Goal: Information Seeking & Learning: Learn about a topic

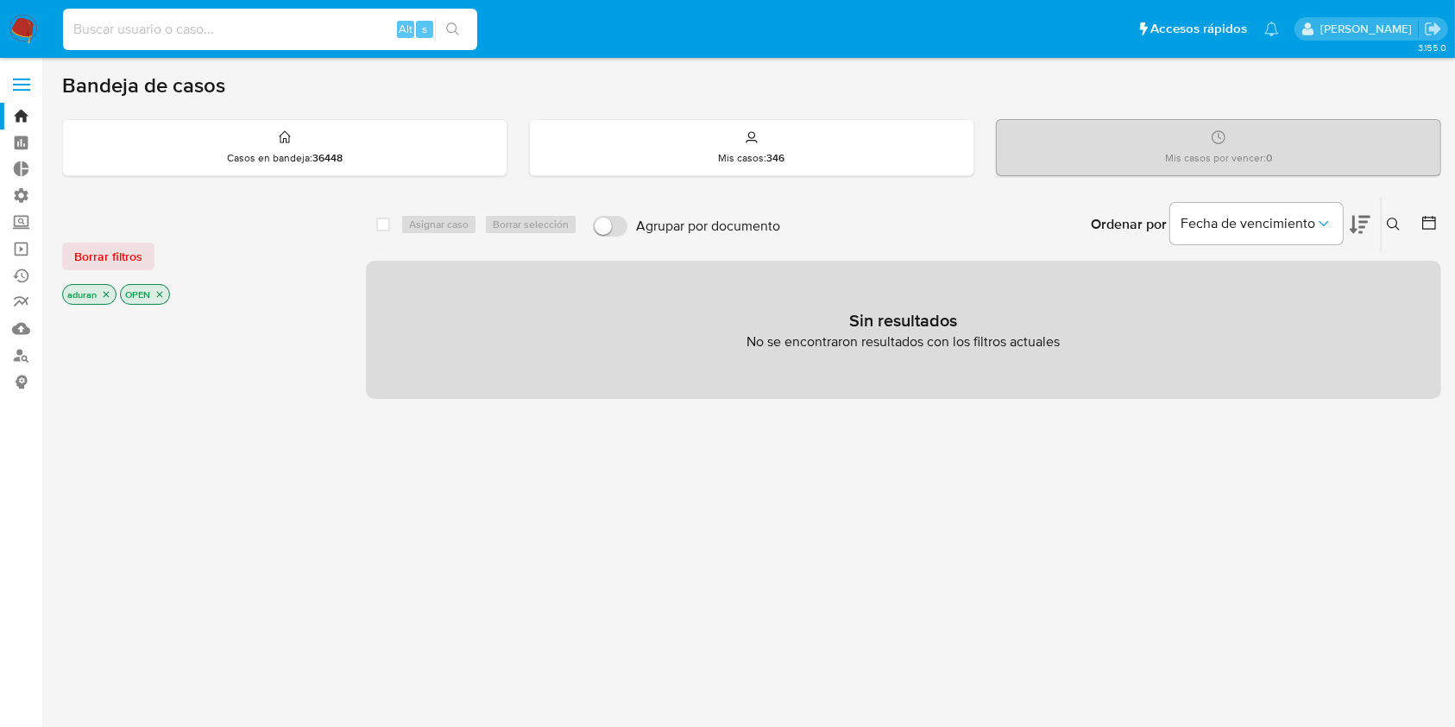
click at [166, 29] on input at bounding box center [270, 29] width 414 height 22
paste input "453032989"
type input "453032989"
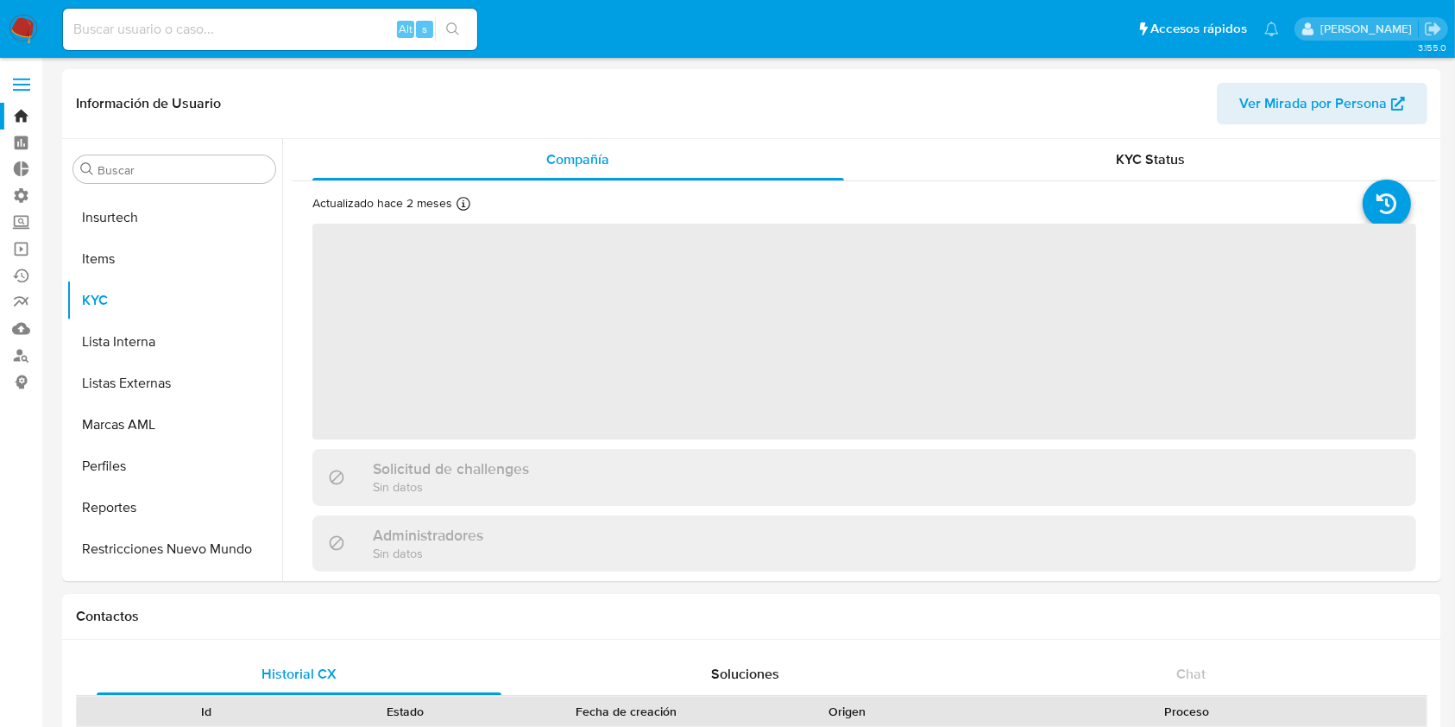
scroll to position [771, 0]
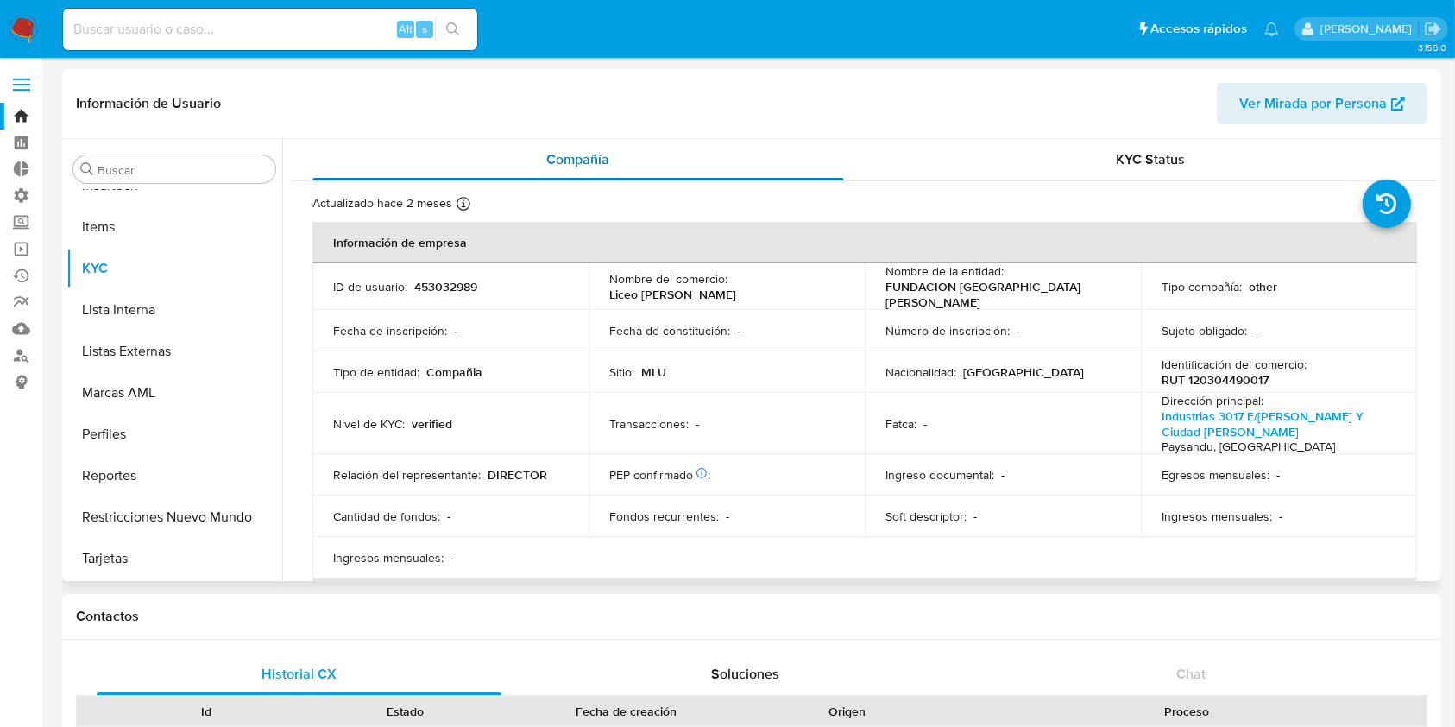
select select "10"
click at [140, 314] on button "Documentación" at bounding box center [167, 310] width 202 height 41
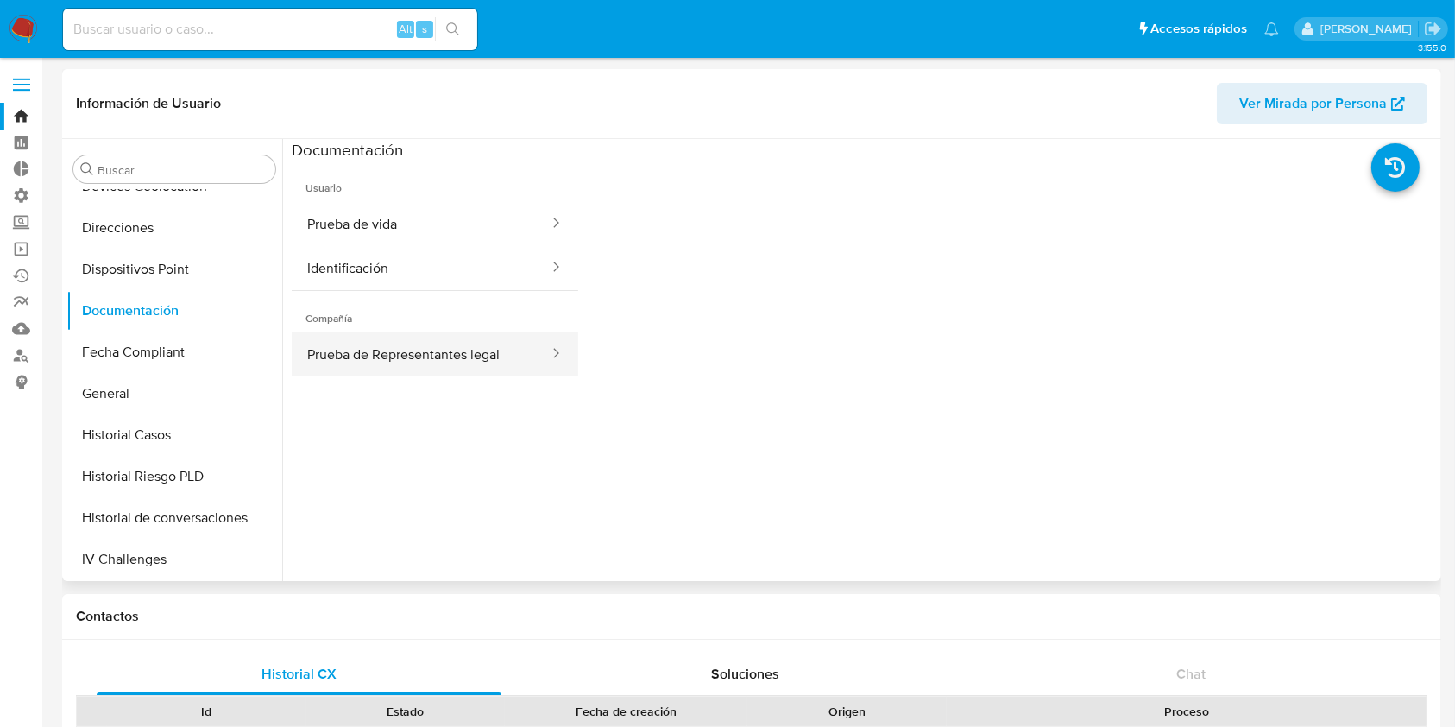
click at [426, 353] on button "Prueba de Representantes legal" at bounding box center [421, 354] width 259 height 44
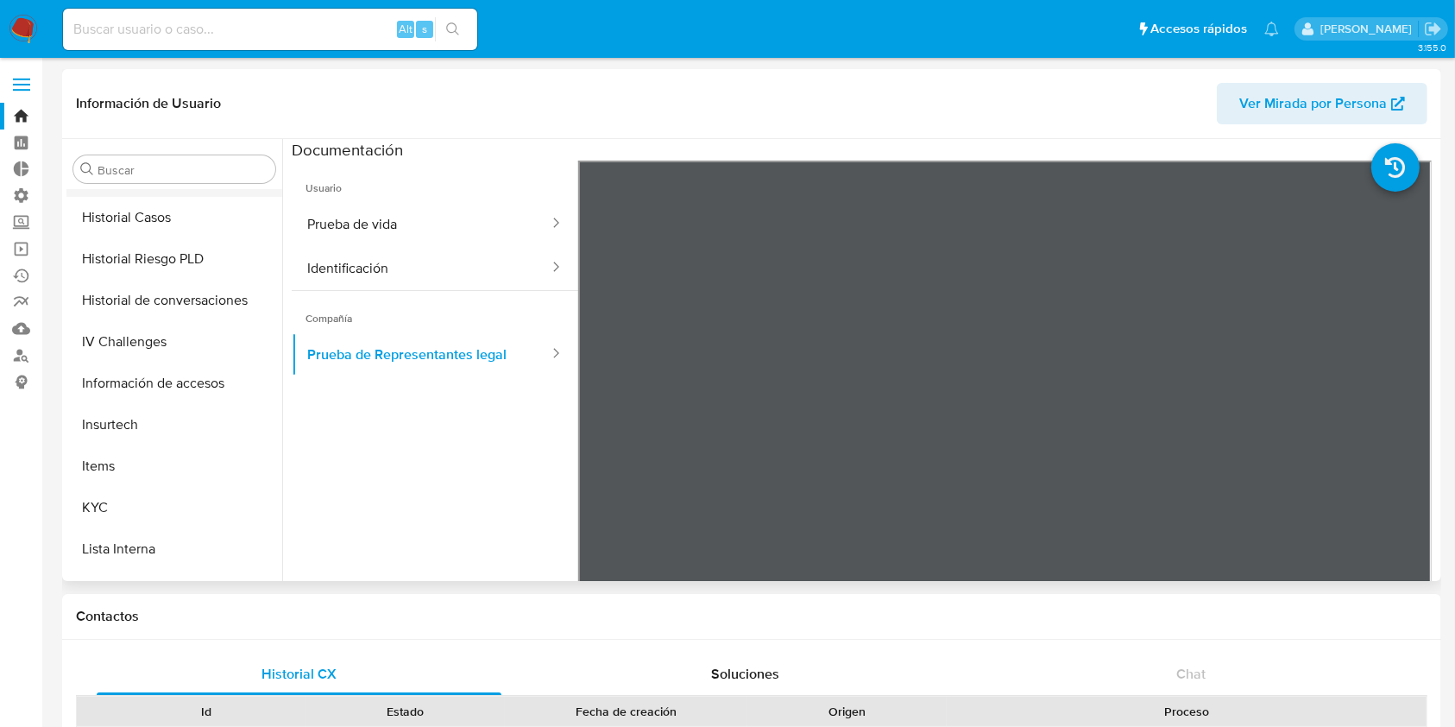
scroll to position [540, 0]
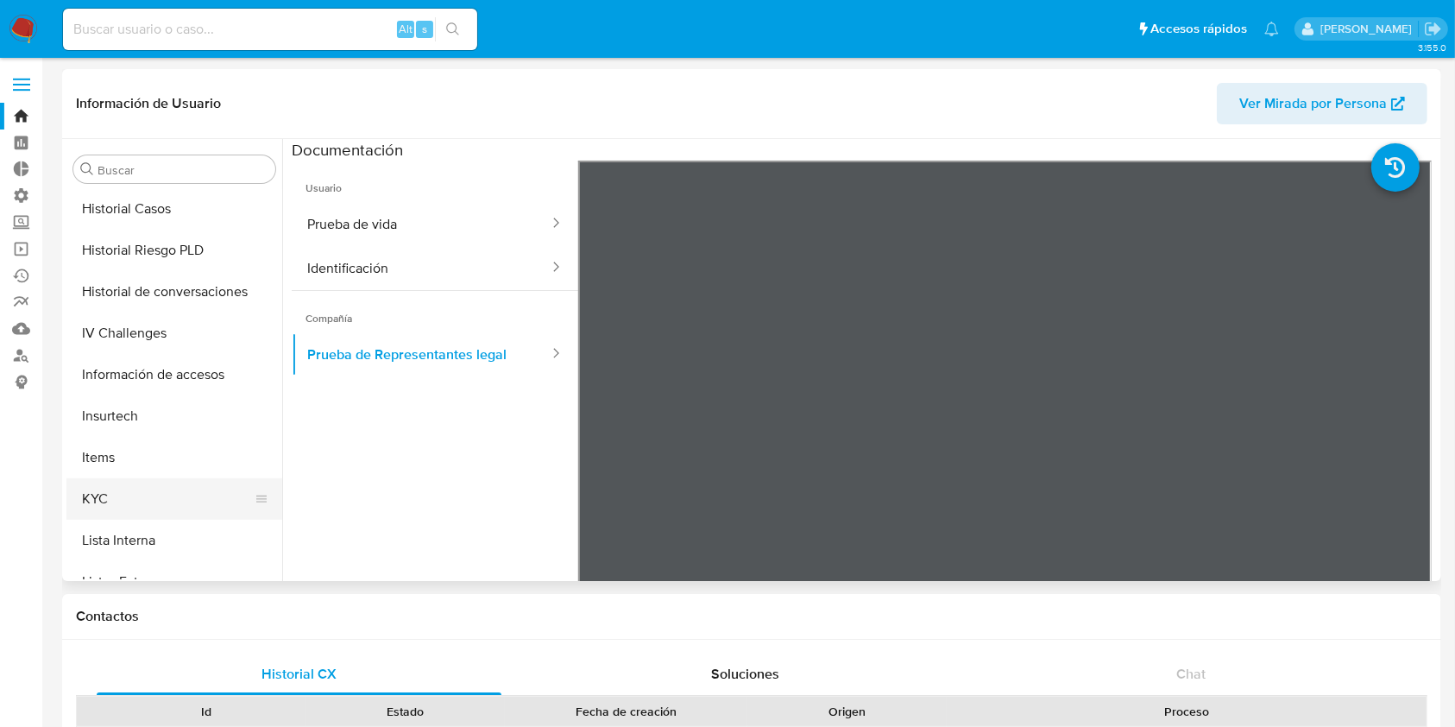
click at [135, 493] on button "KYC" at bounding box center [167, 498] width 202 height 41
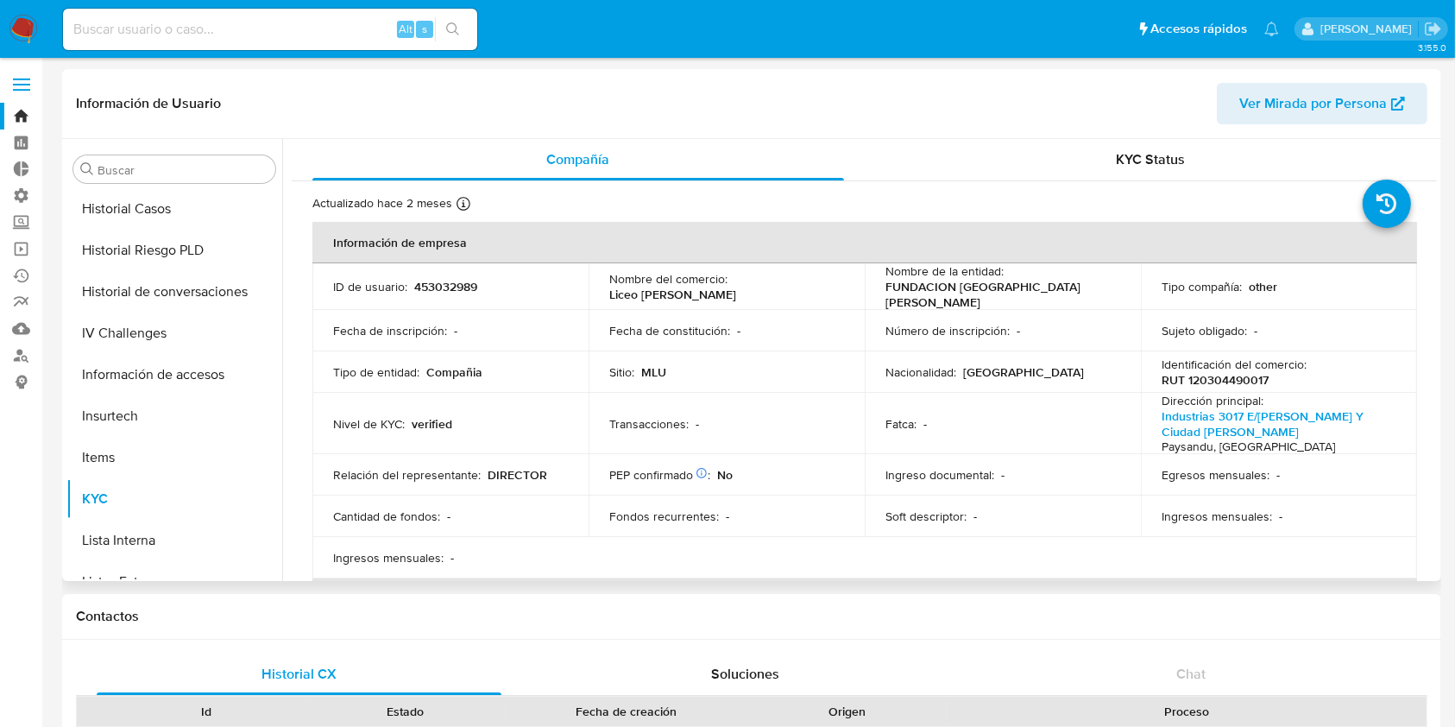
click at [1235, 377] on p "RUT 120304490017" at bounding box center [1215, 380] width 107 height 16
copy p "120304490017"
click at [1236, 300] on td "Tipo compañía : other" at bounding box center [1279, 286] width 276 height 47
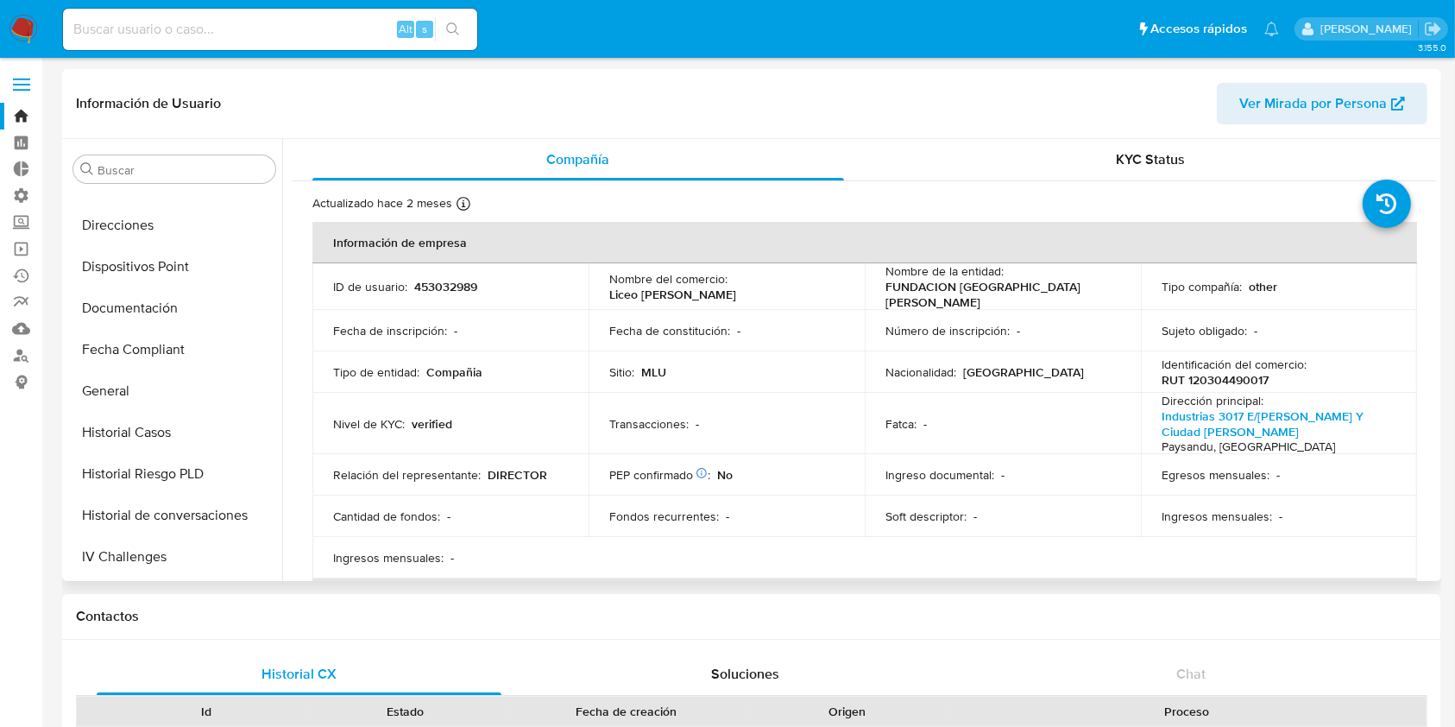
scroll to position [306, 0]
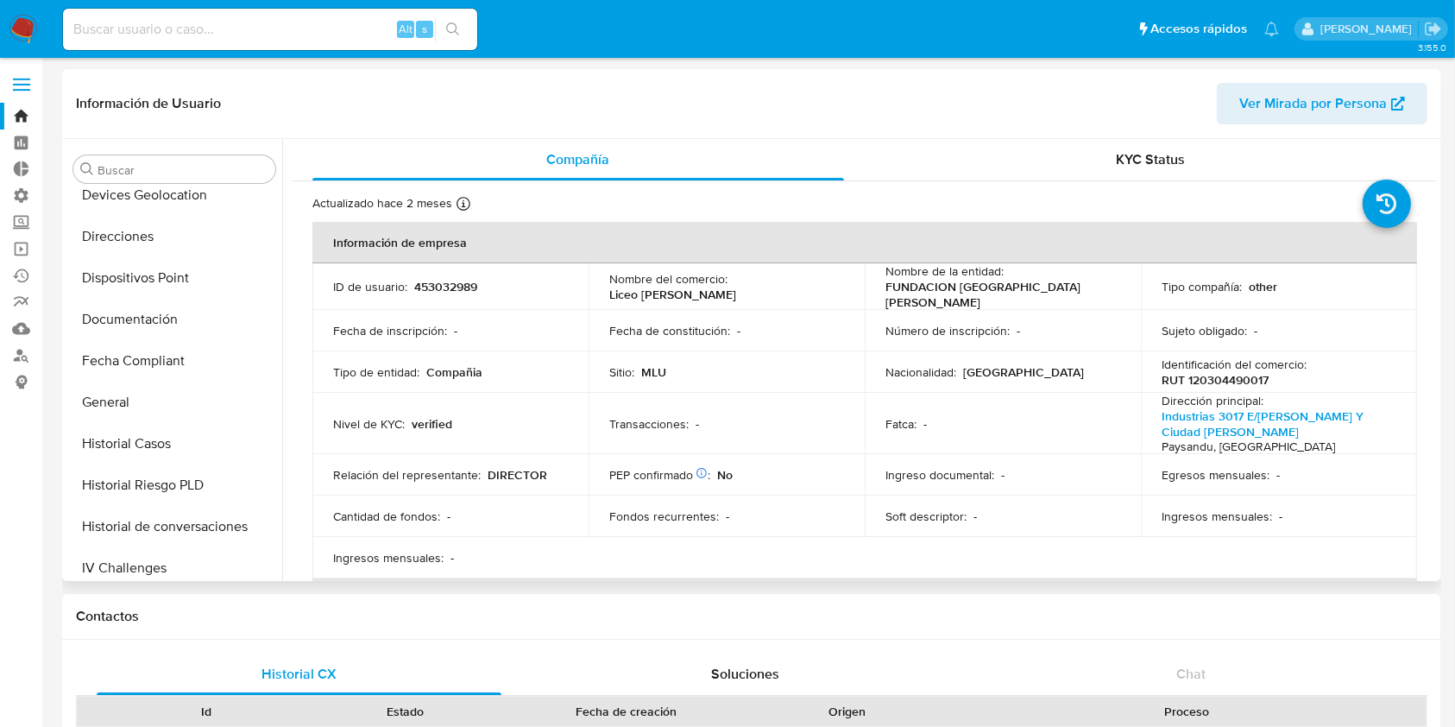
click at [445, 284] on p "453032989" at bounding box center [445, 287] width 63 height 16
copy p "453032989"
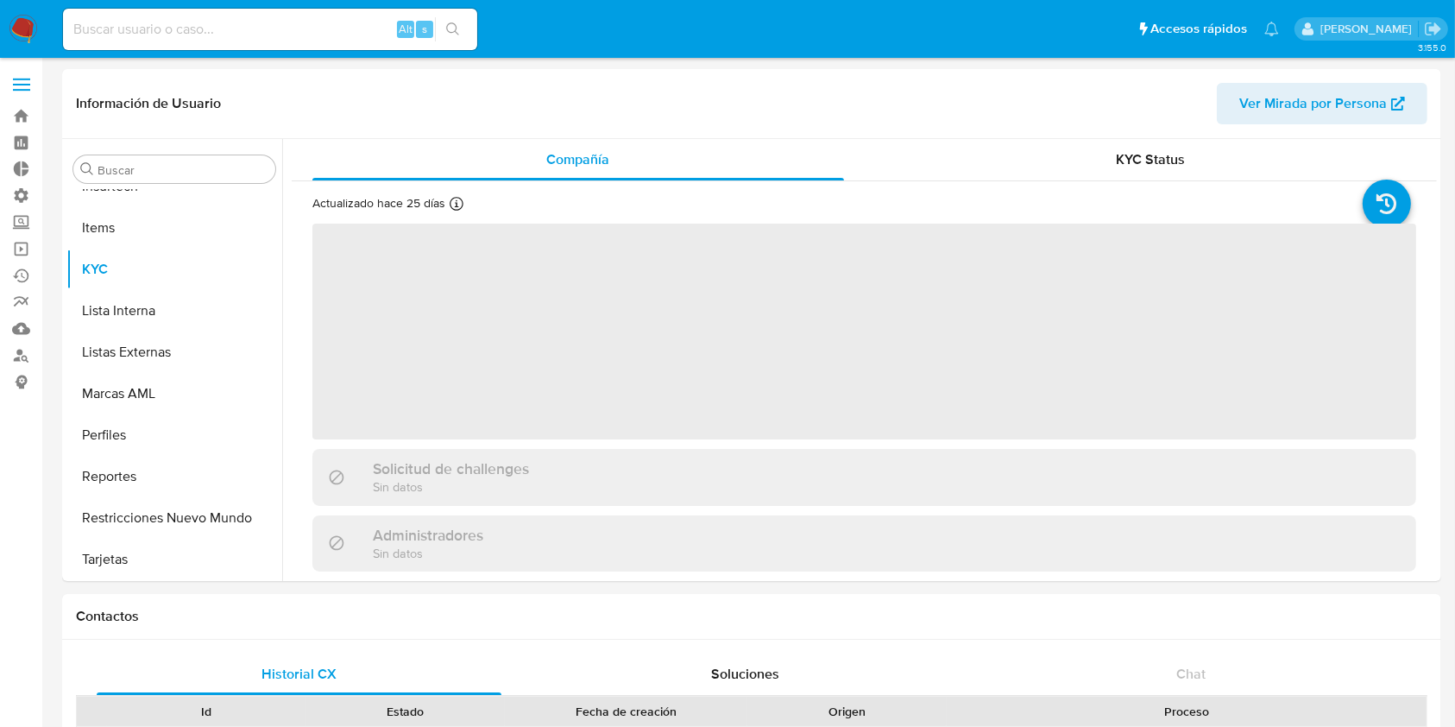
scroll to position [771, 0]
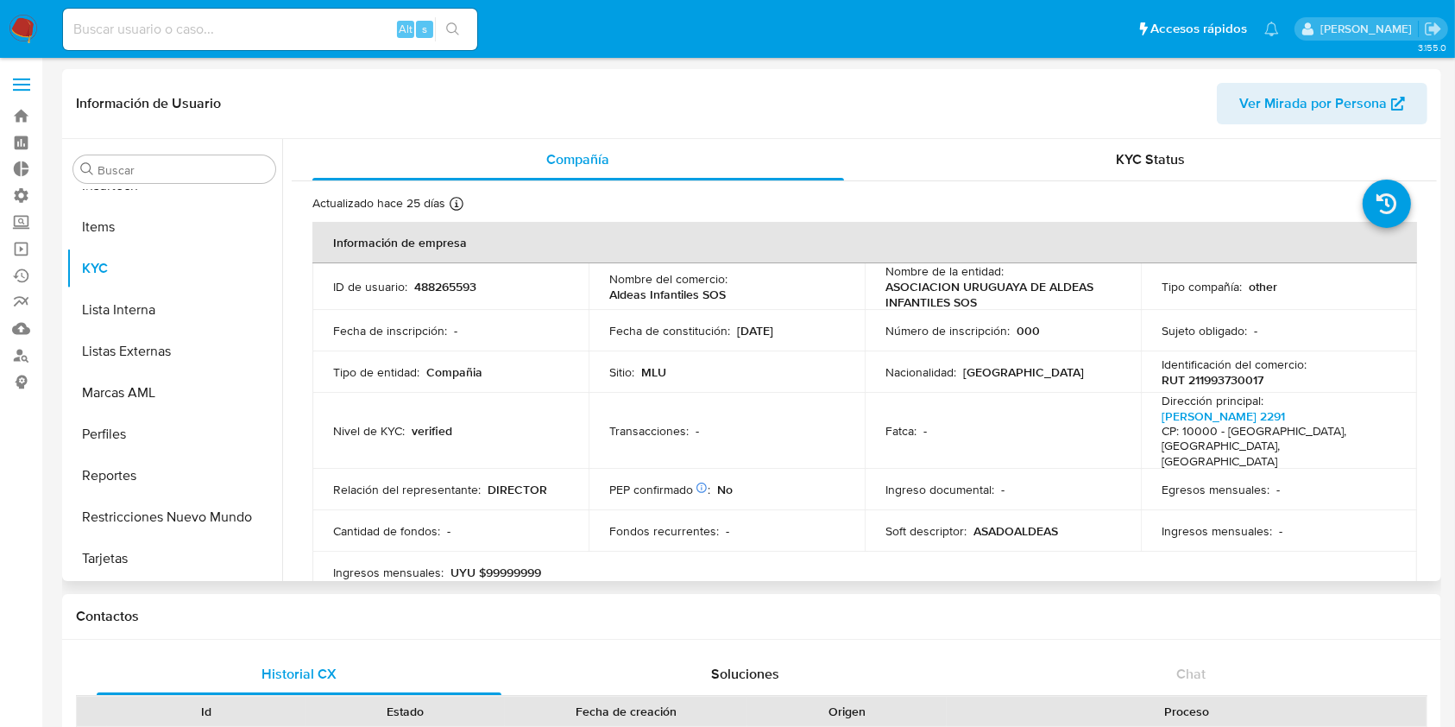
select select "10"
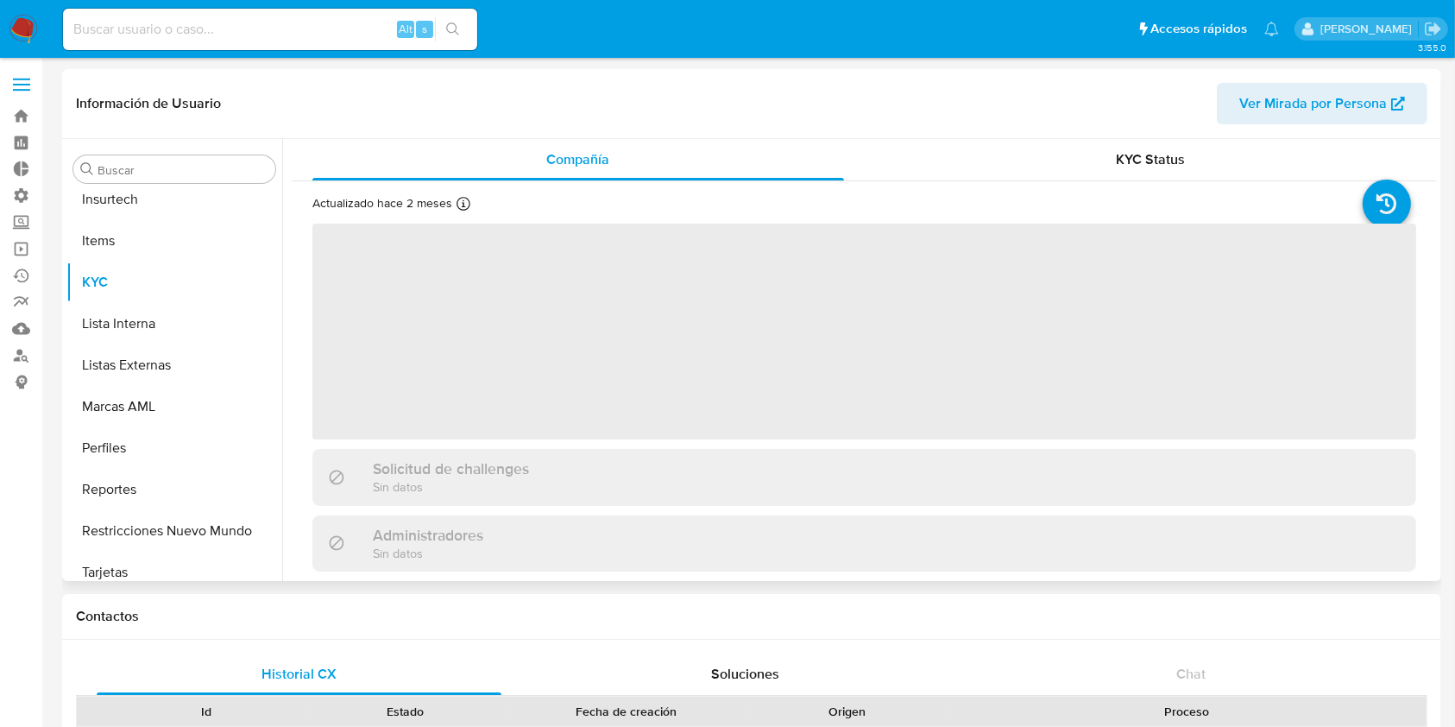
scroll to position [771, 0]
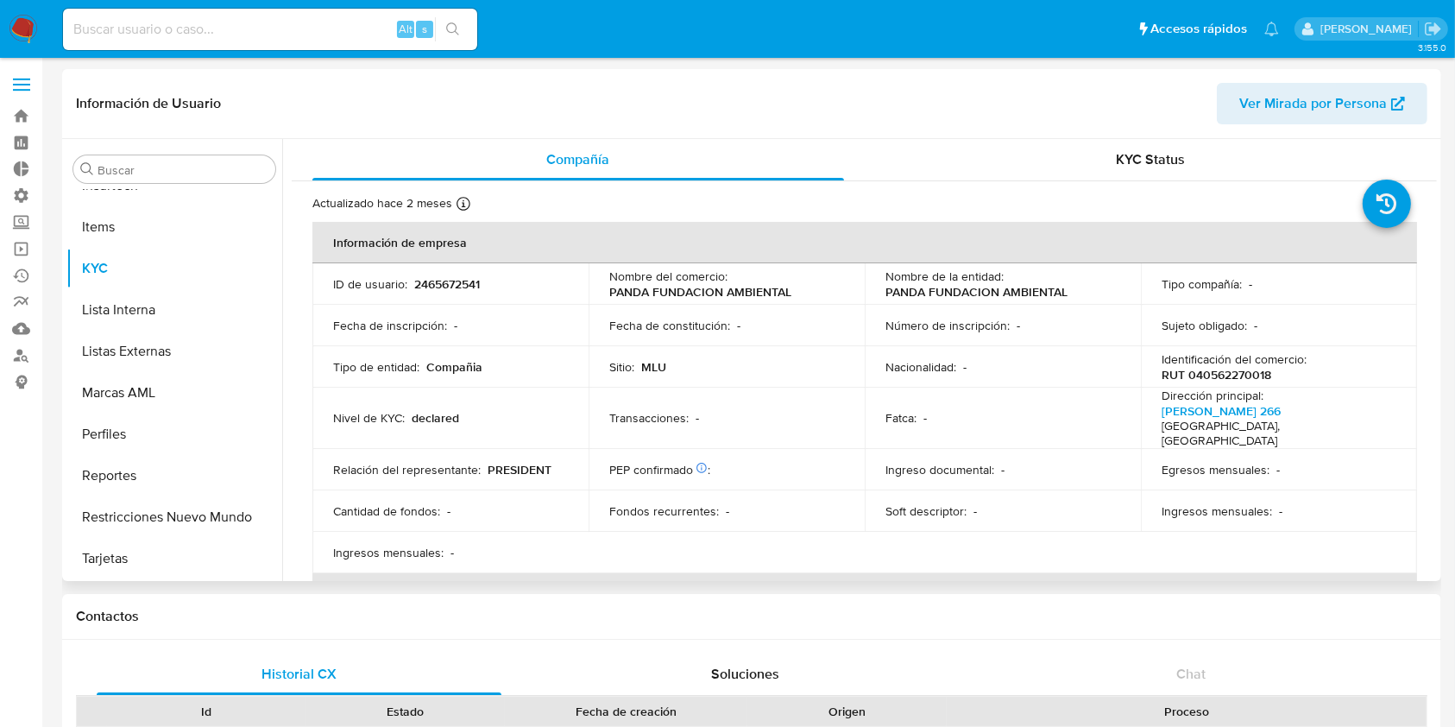
select select "10"
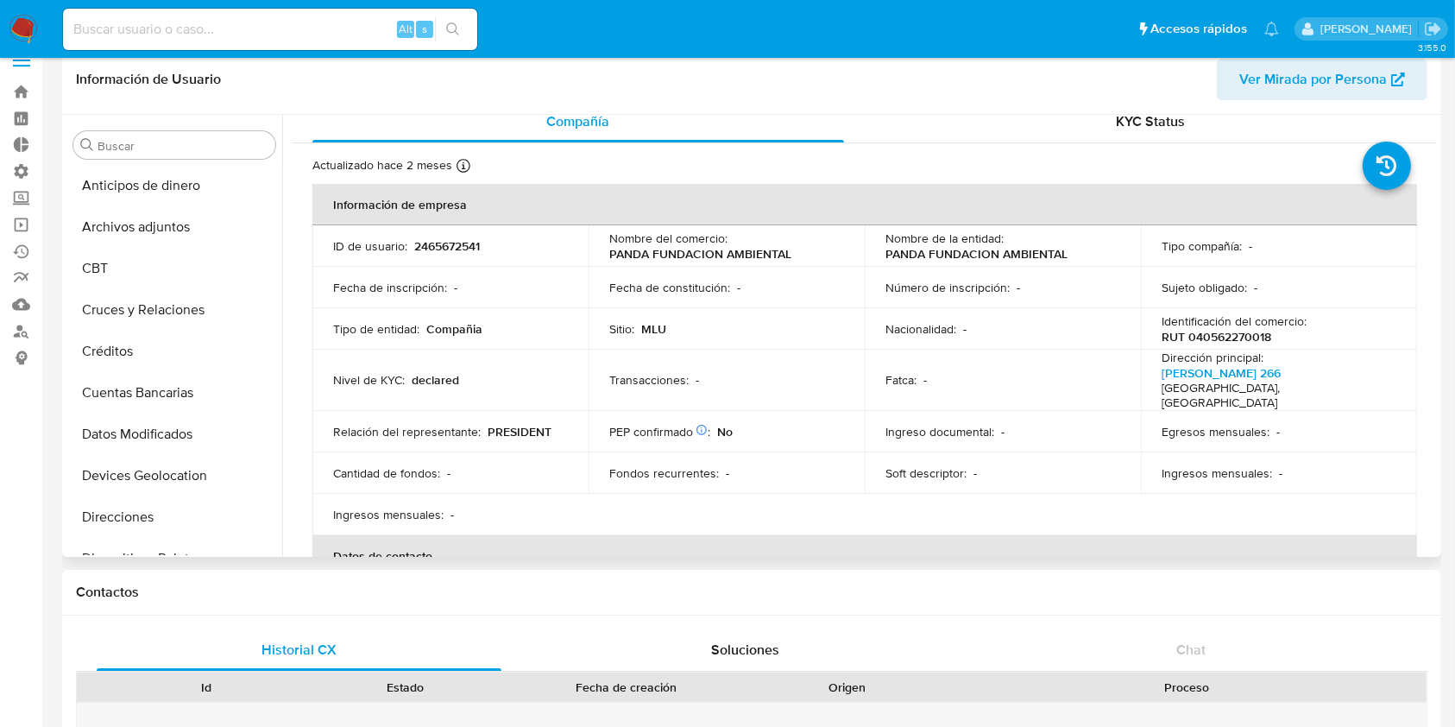
scroll to position [0, 0]
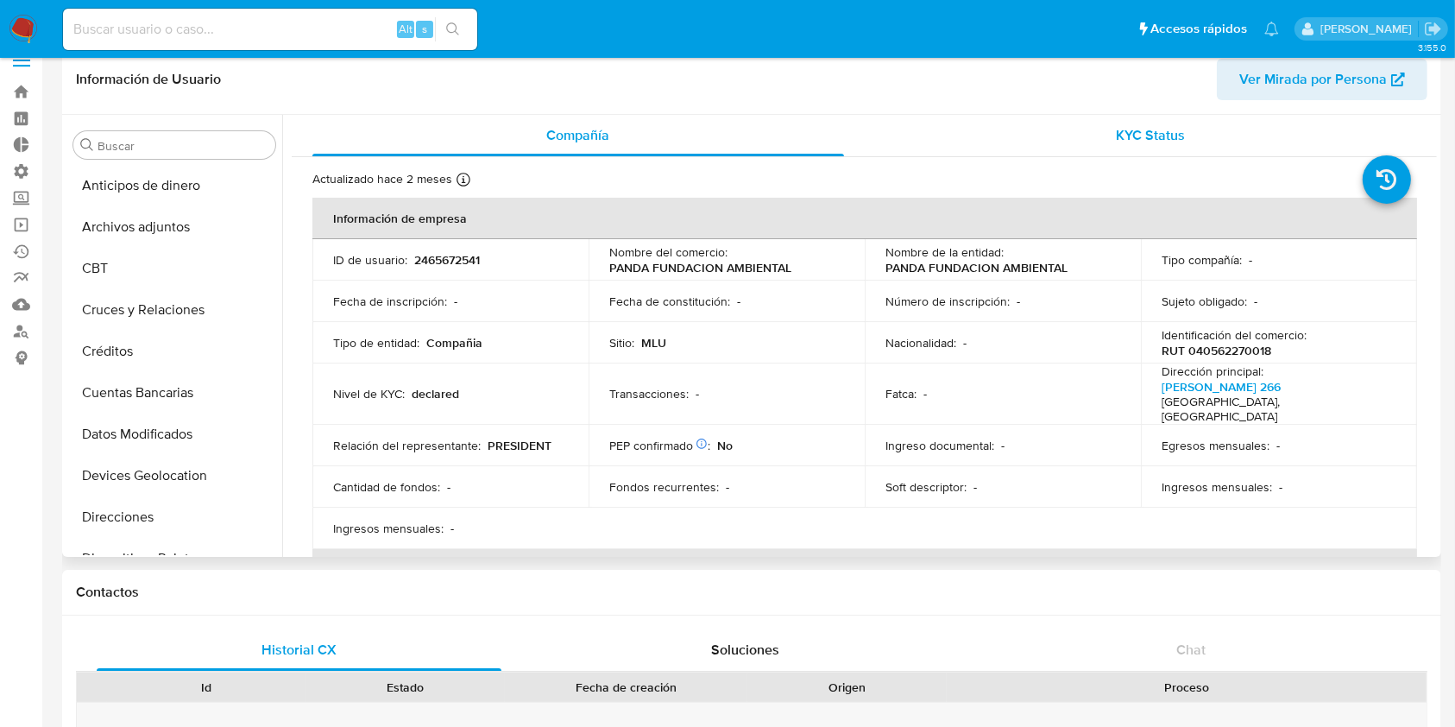
click at [1146, 140] on span "KYC Status" at bounding box center [1150, 135] width 69 height 20
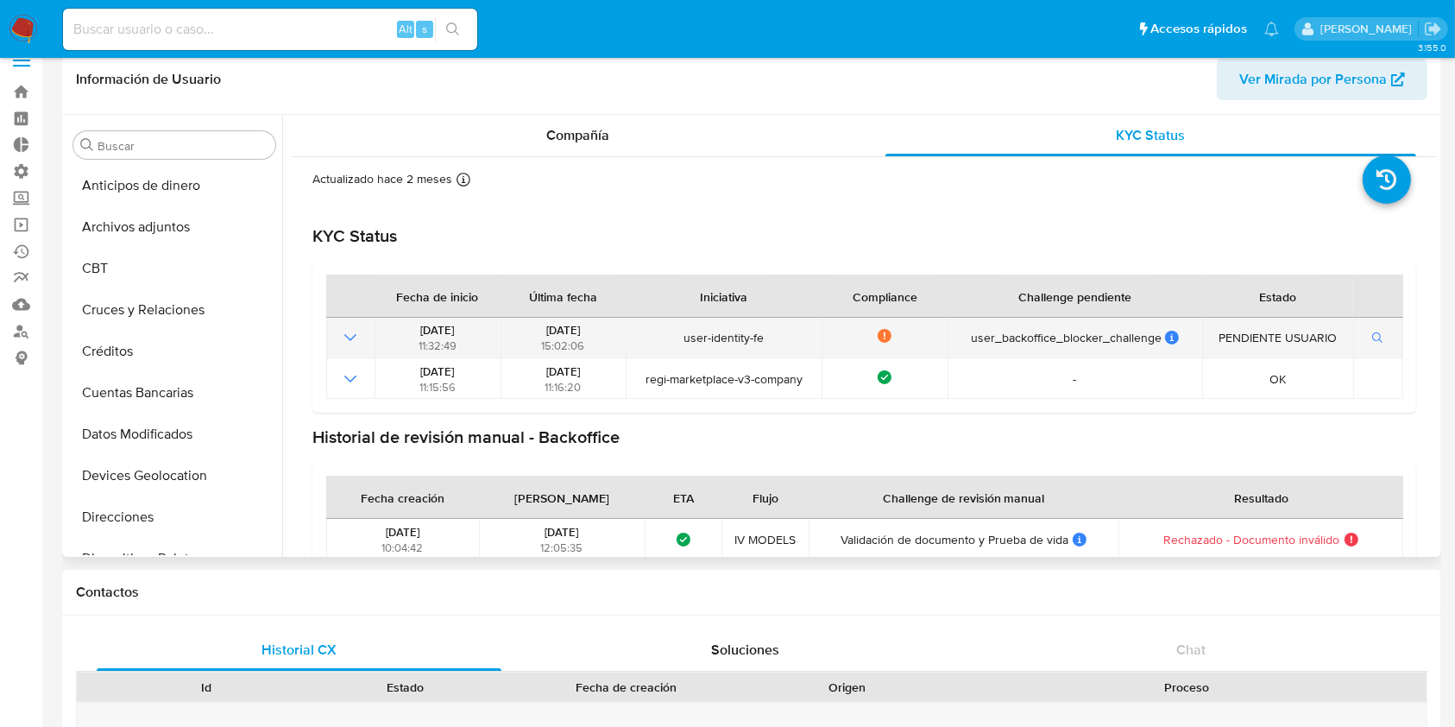
click at [347, 325] on td at bounding box center [350, 338] width 48 height 41
click at [355, 340] on icon "Mostrar operación" at bounding box center [350, 337] width 21 height 21
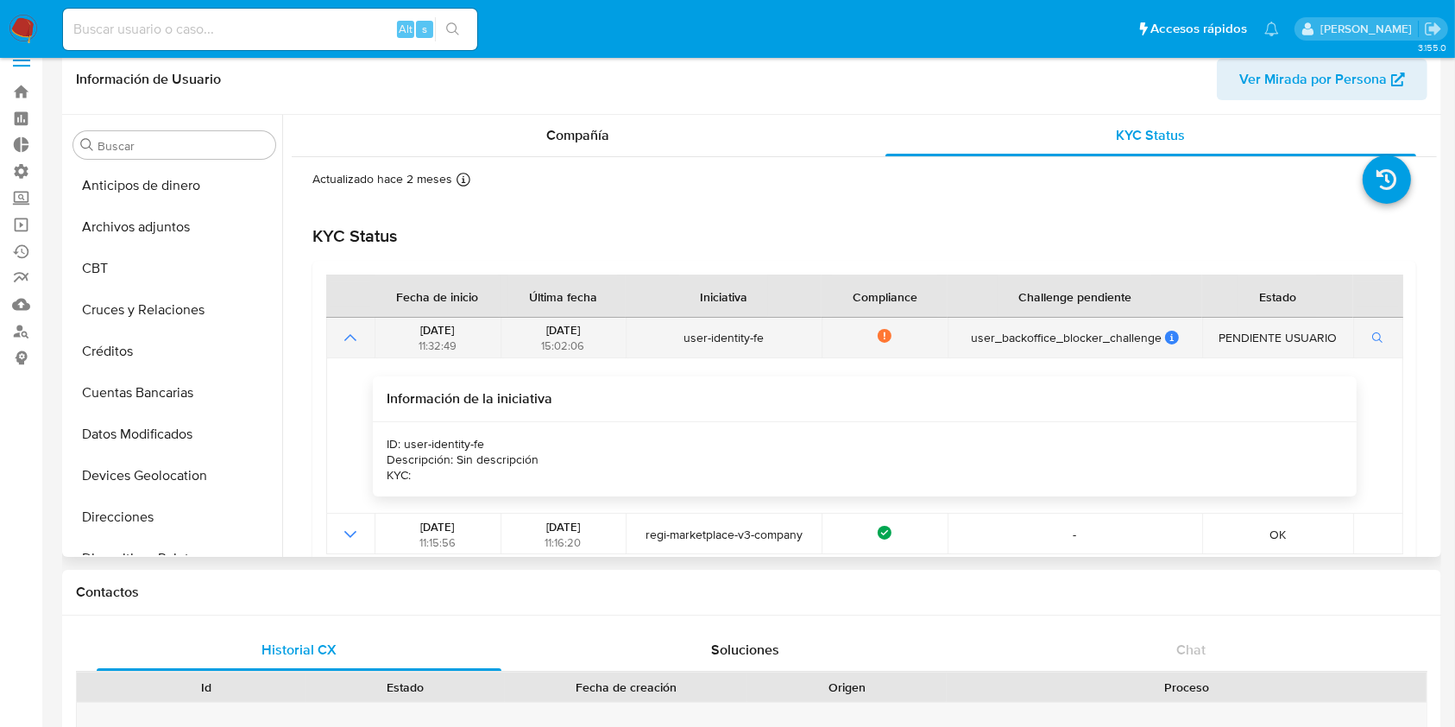
click at [355, 340] on icon "Mostrar operación" at bounding box center [350, 337] width 12 height 7
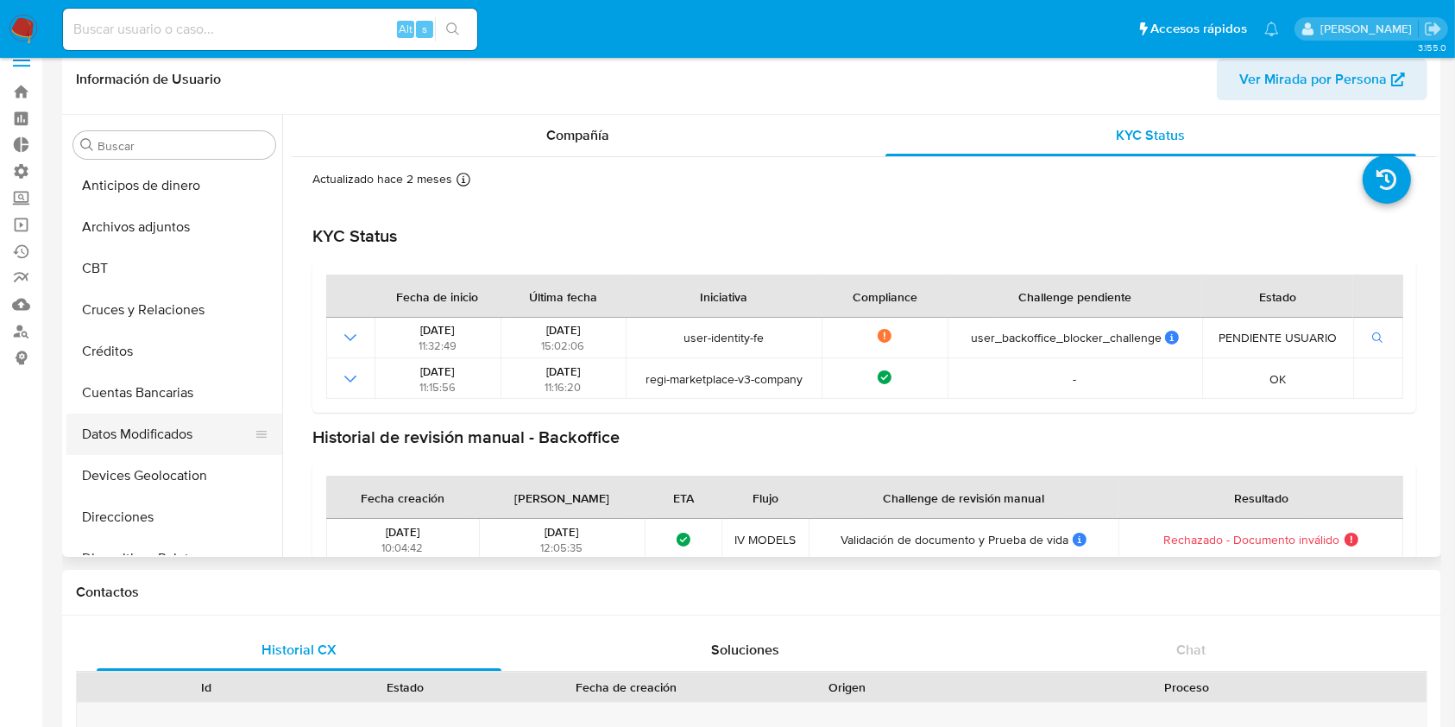
drag, startPoint x: 355, startPoint y: 339, endPoint x: 144, endPoint y: 452, distance: 239.1
click at [144, 452] on button "Datos Modificados" at bounding box center [167, 434] width 202 height 41
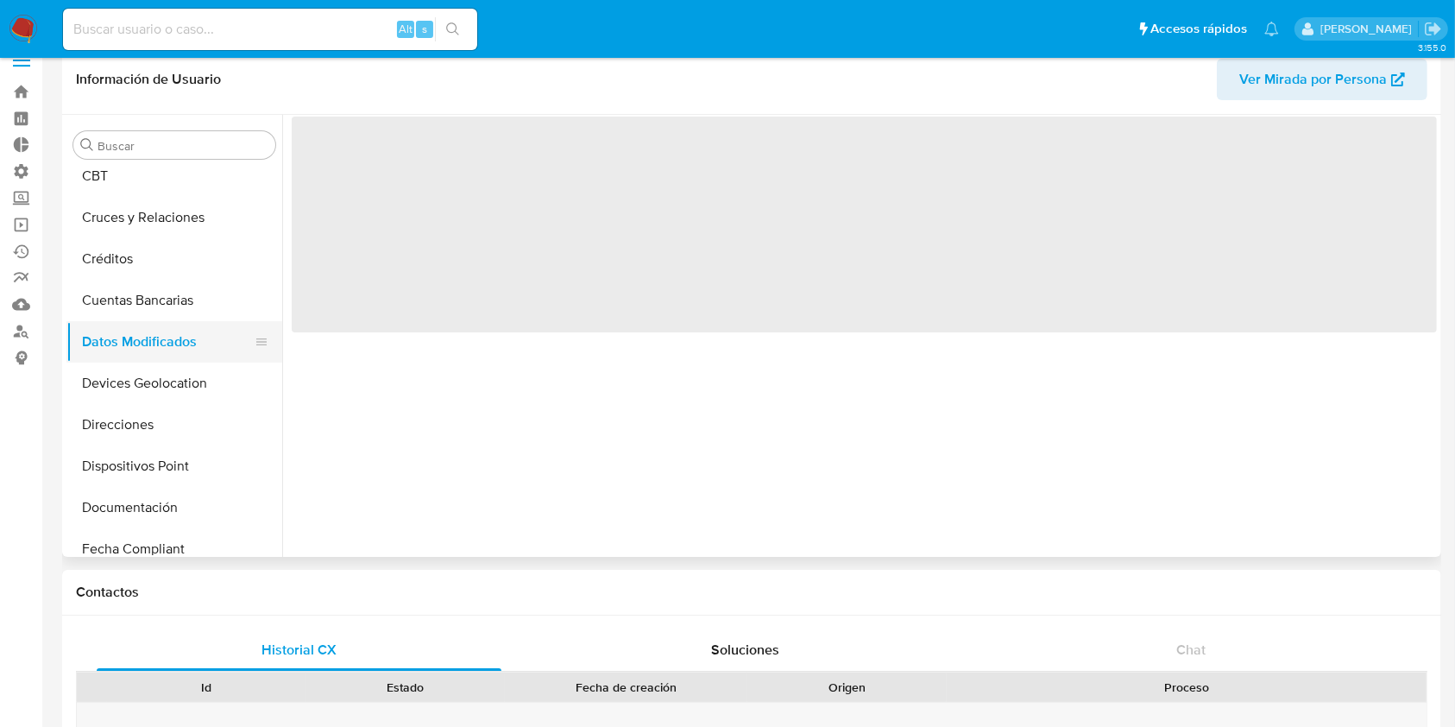
scroll to position [94, 0]
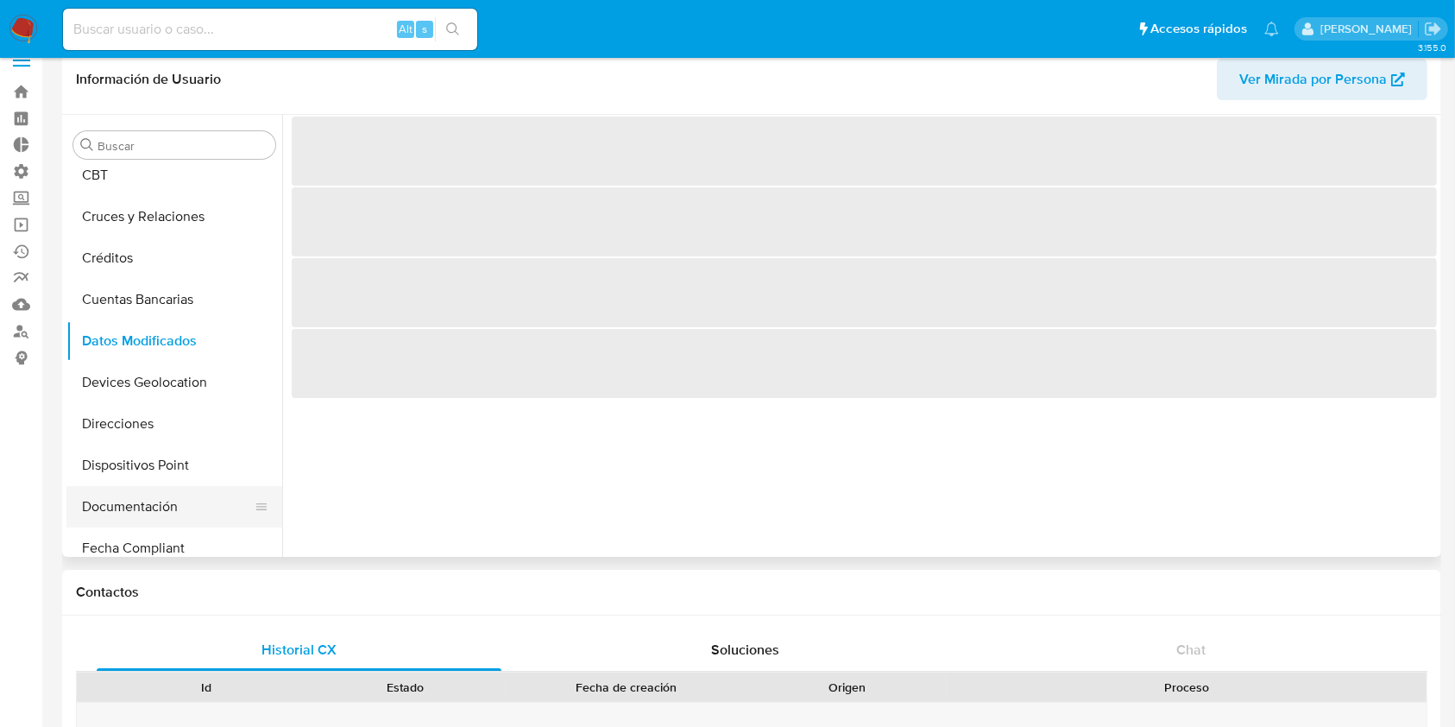
click at [150, 502] on button "Documentación" at bounding box center [167, 506] width 202 height 41
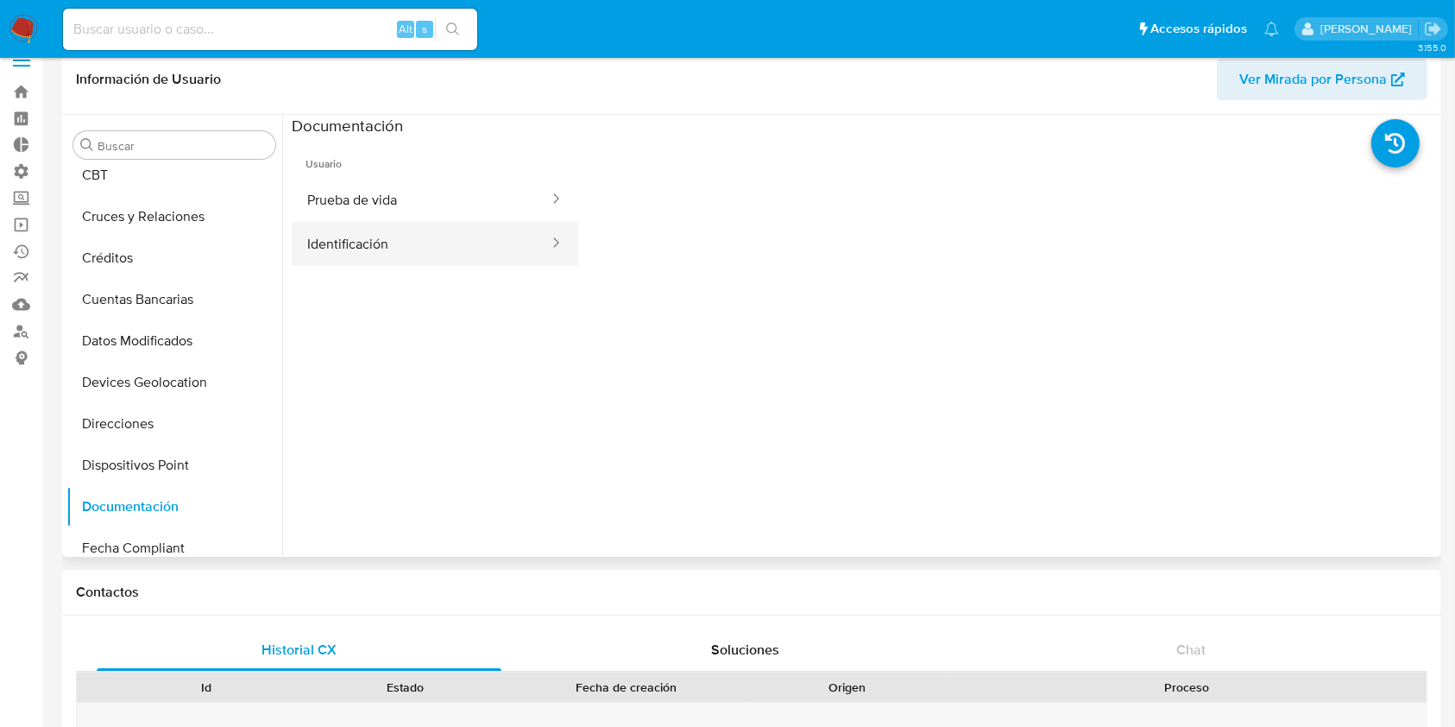
click at [546, 241] on button "Identificación" at bounding box center [421, 244] width 259 height 44
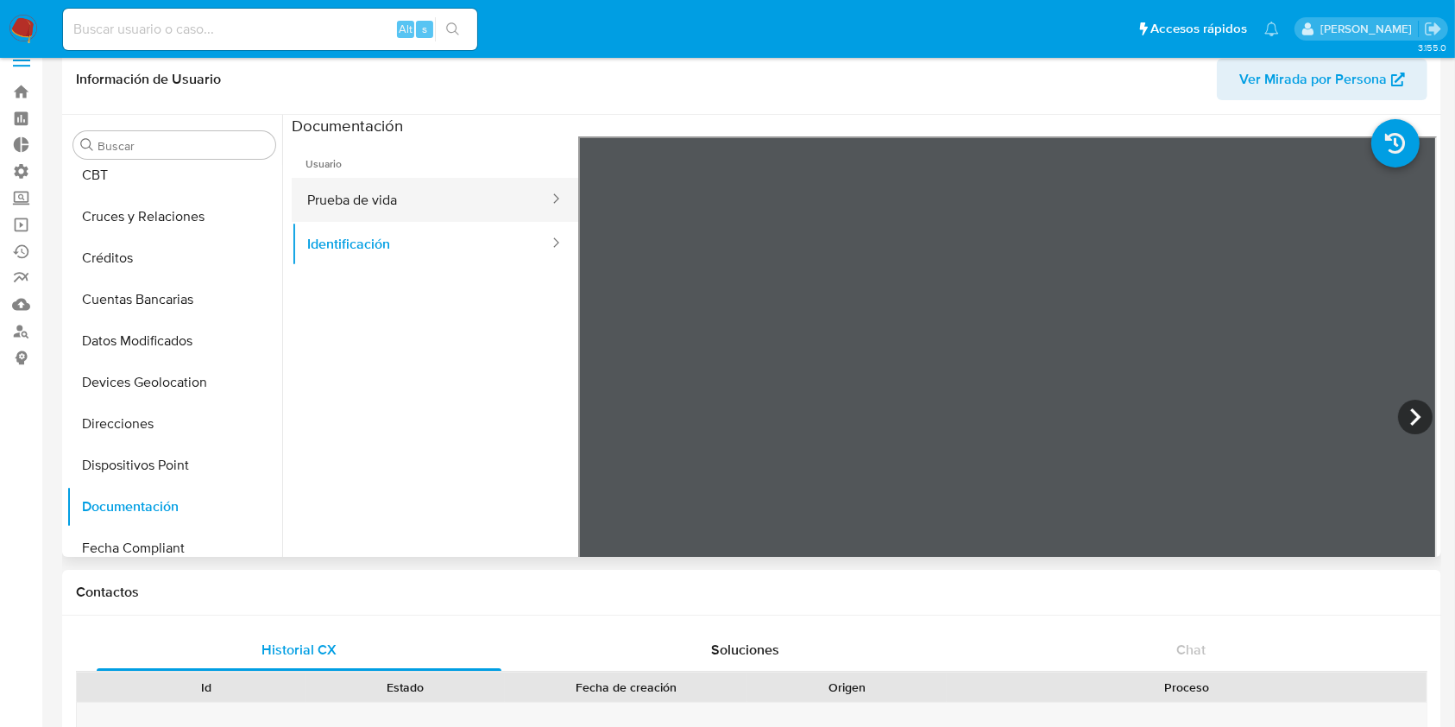
click at [508, 215] on button "Prueba de vida" at bounding box center [421, 200] width 259 height 44
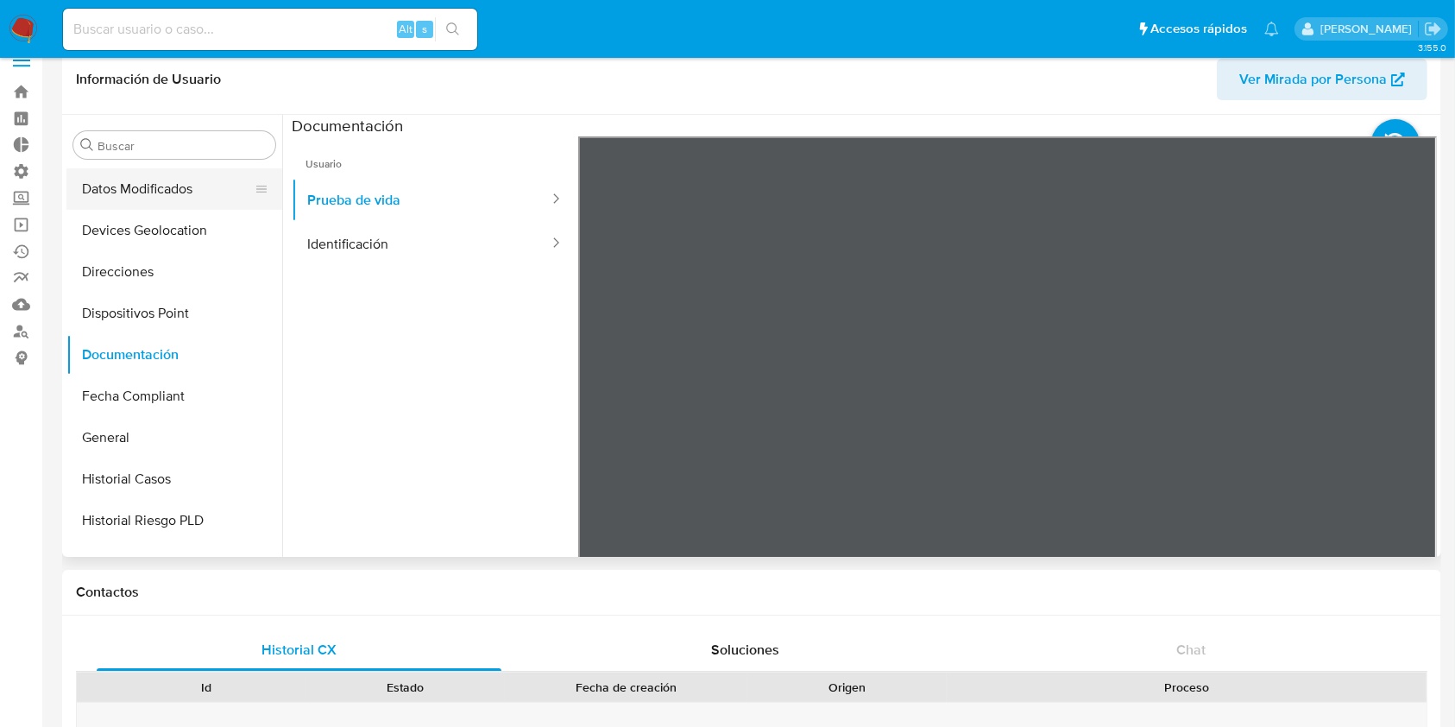
scroll to position [322, 0]
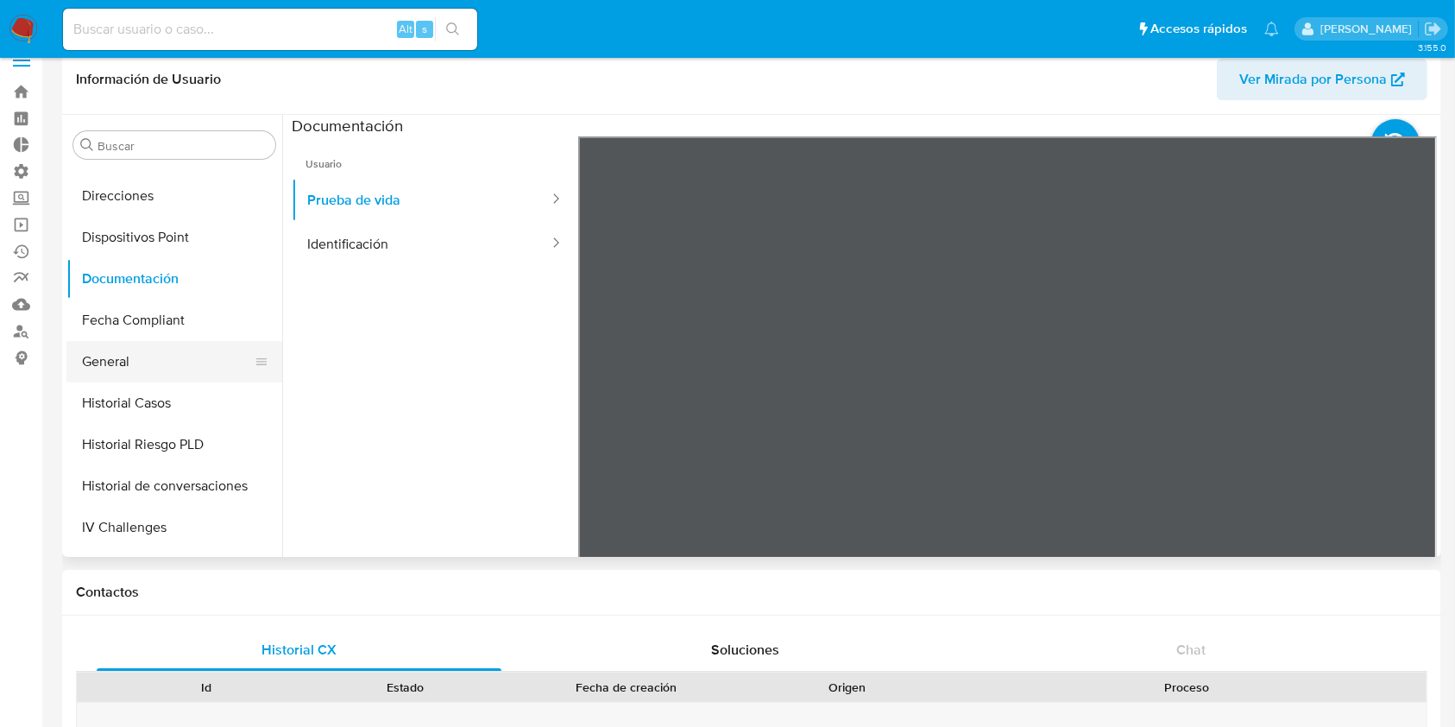
click at [165, 367] on button "General" at bounding box center [167, 361] width 202 height 41
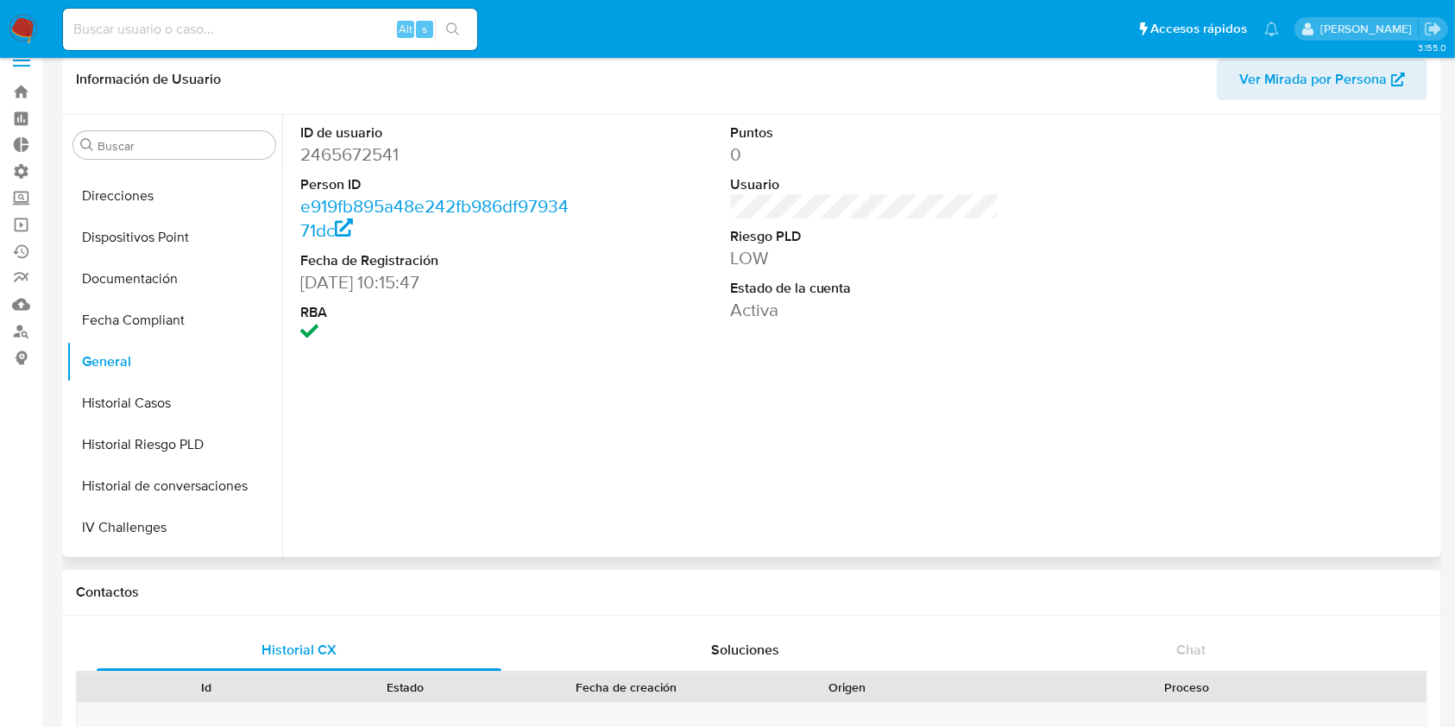
click at [357, 155] on dd "2465672541" at bounding box center [434, 154] width 269 height 24
copy dd "2465672541"
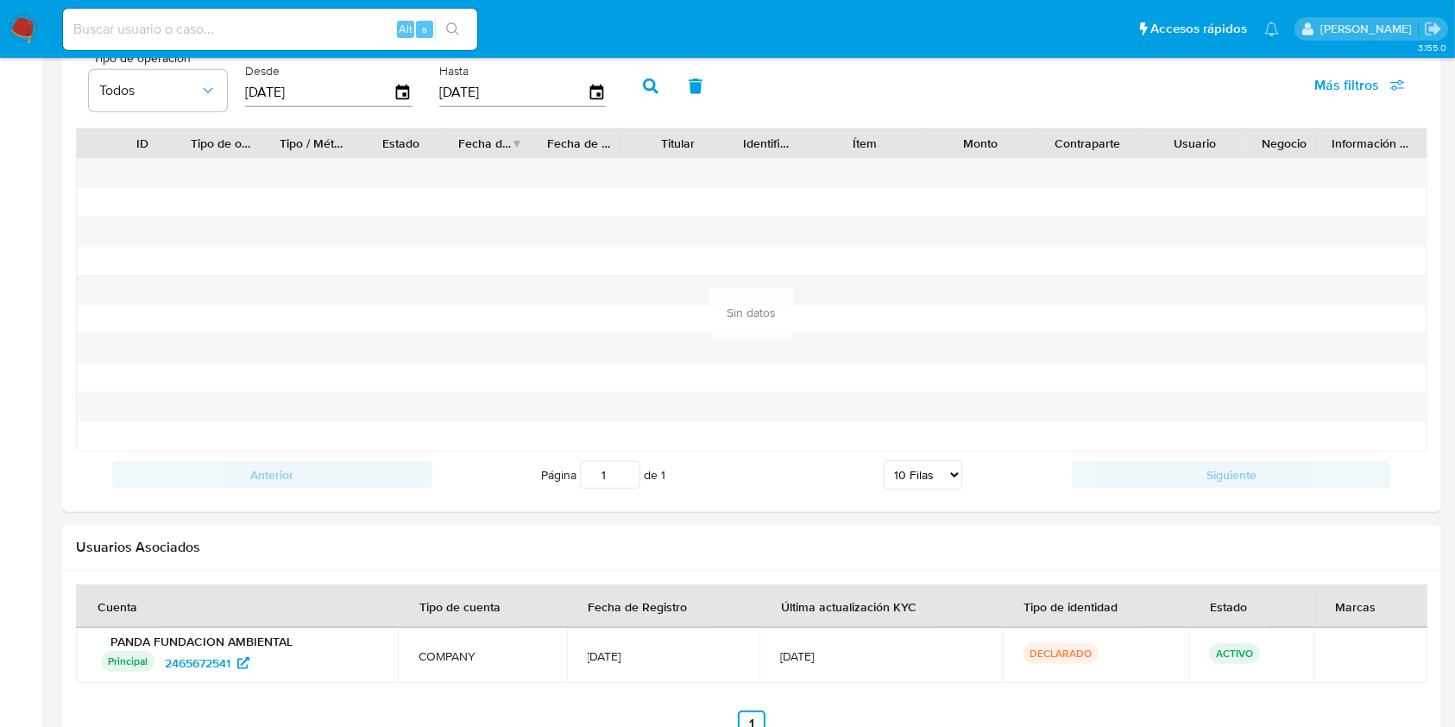
scroll to position [1291, 0]
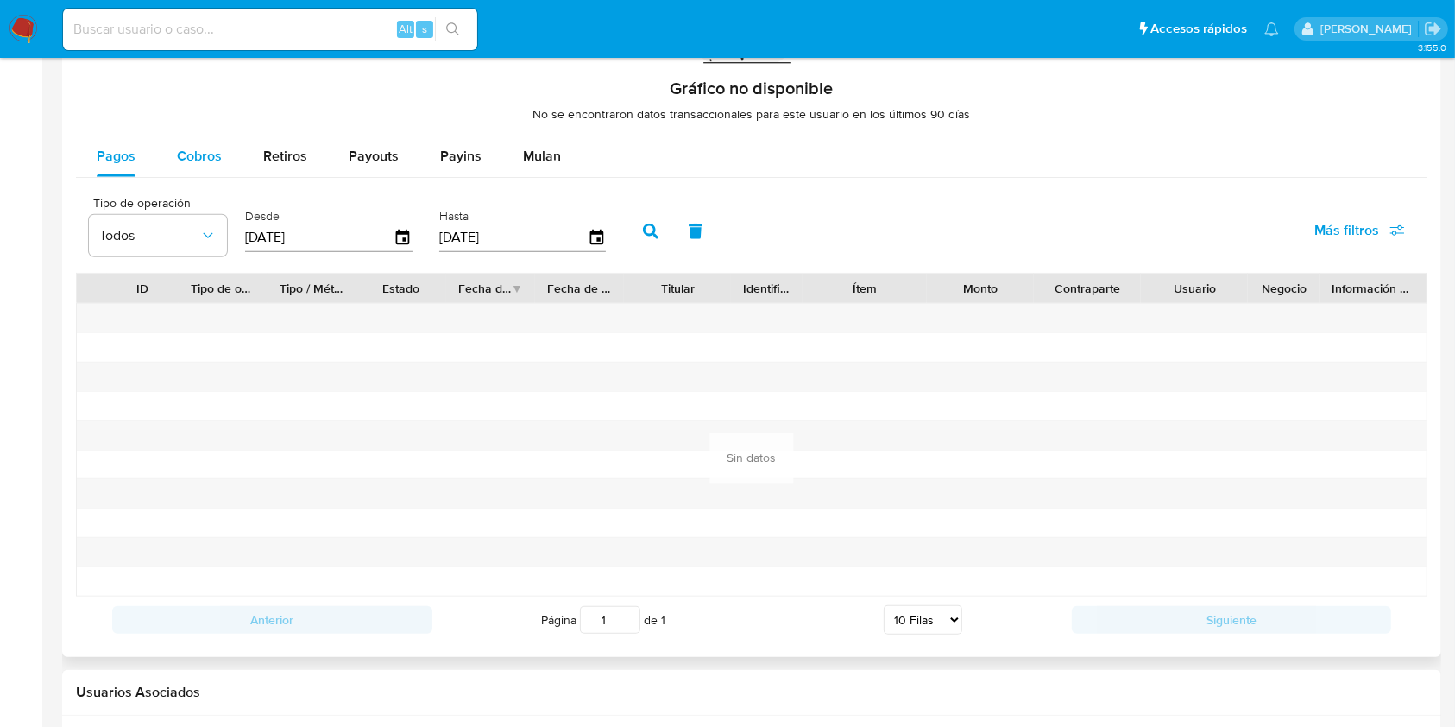
click at [207, 168] on div "Cobros" at bounding box center [199, 156] width 45 height 41
select select "10"
click at [328, 44] on div "Alt s" at bounding box center [270, 29] width 414 height 41
click at [304, 32] on input at bounding box center [270, 29] width 414 height 22
paste input "444208755"
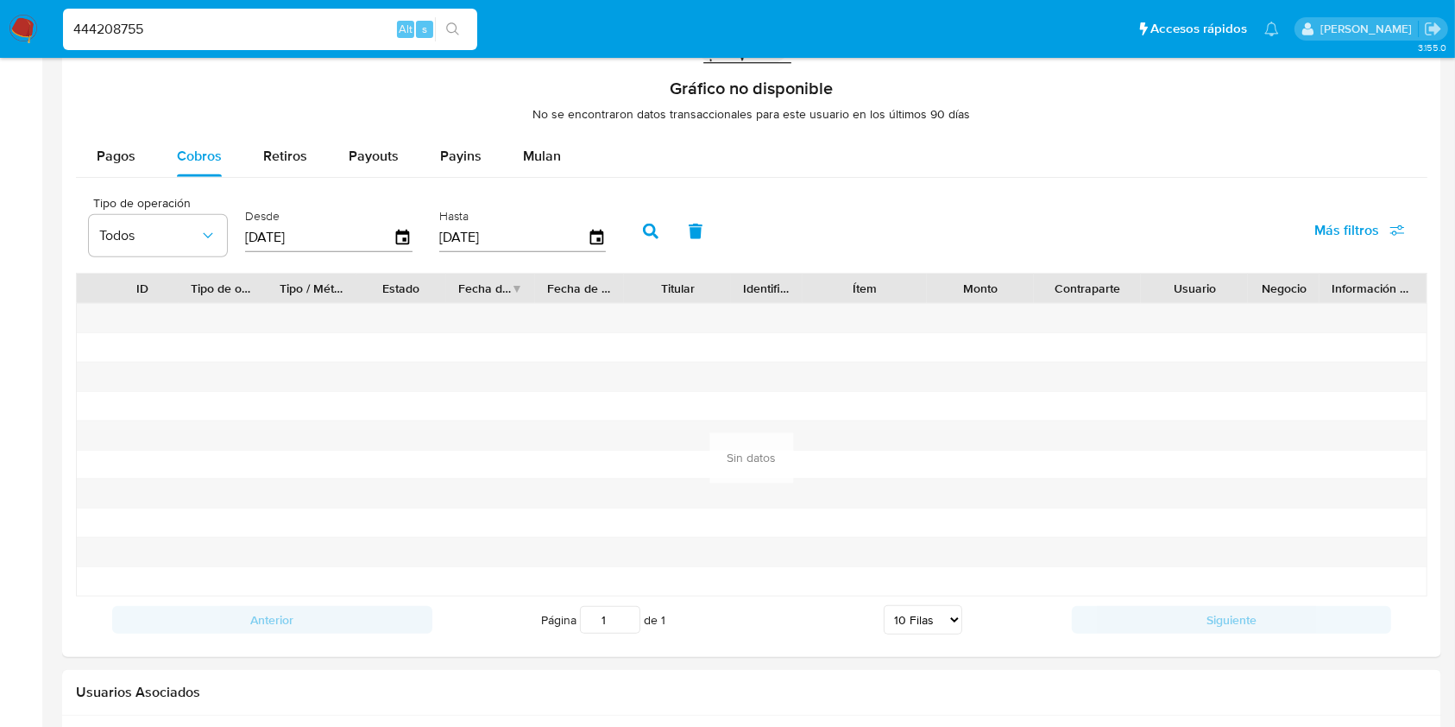
type input "444208755"
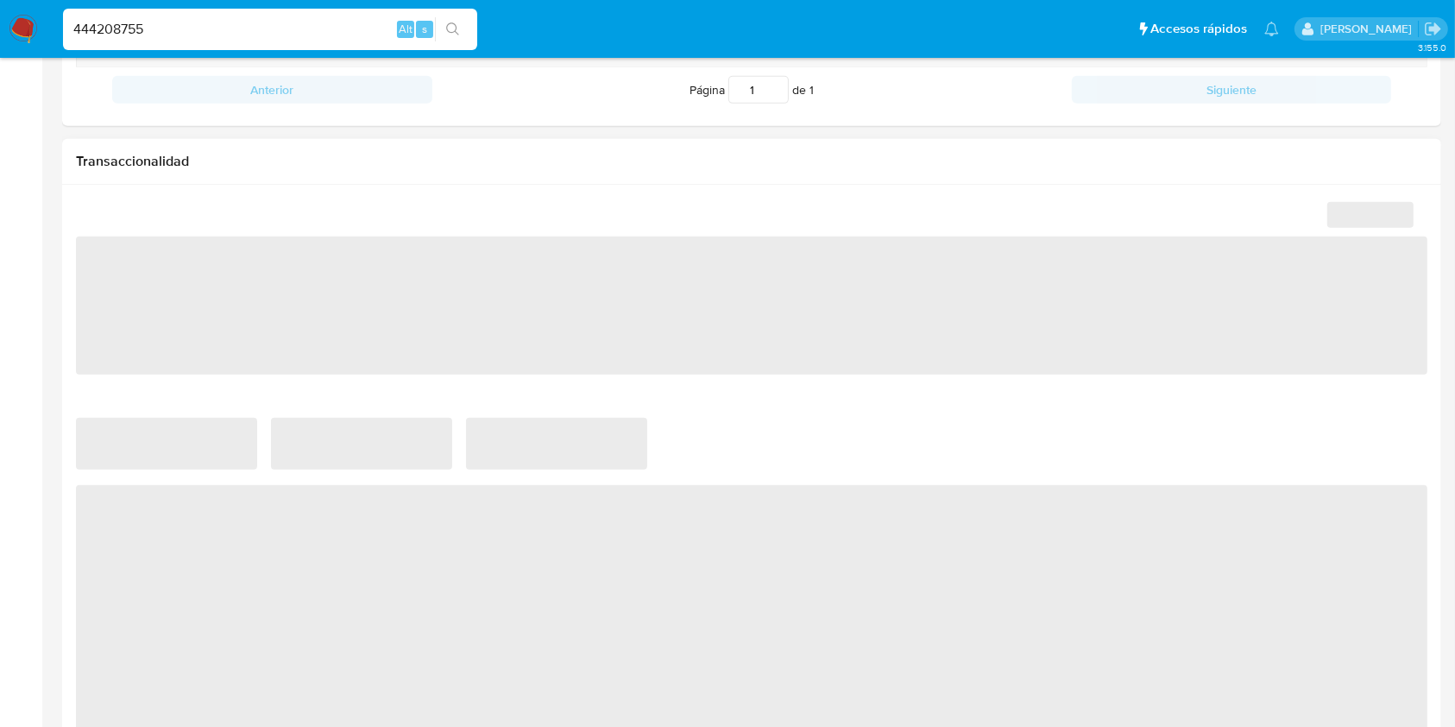
scroll to position [1010, 0]
select select "10"
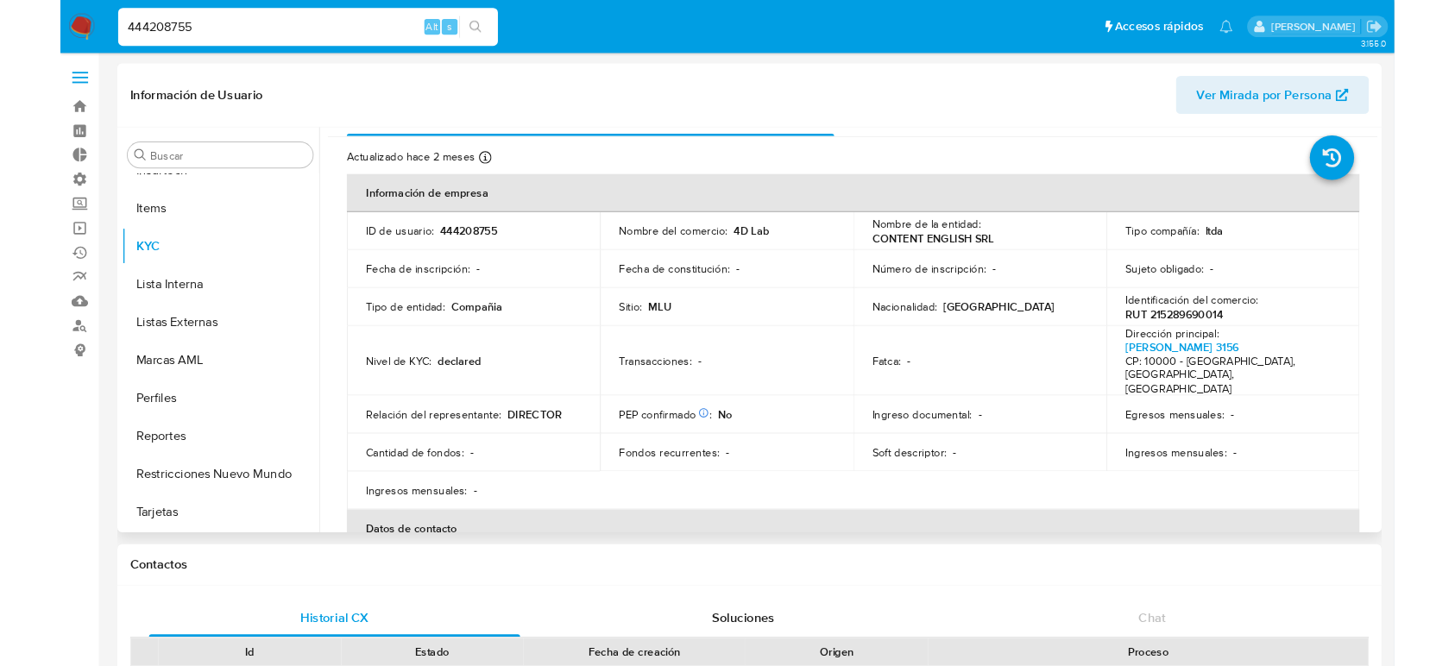
scroll to position [0, 0]
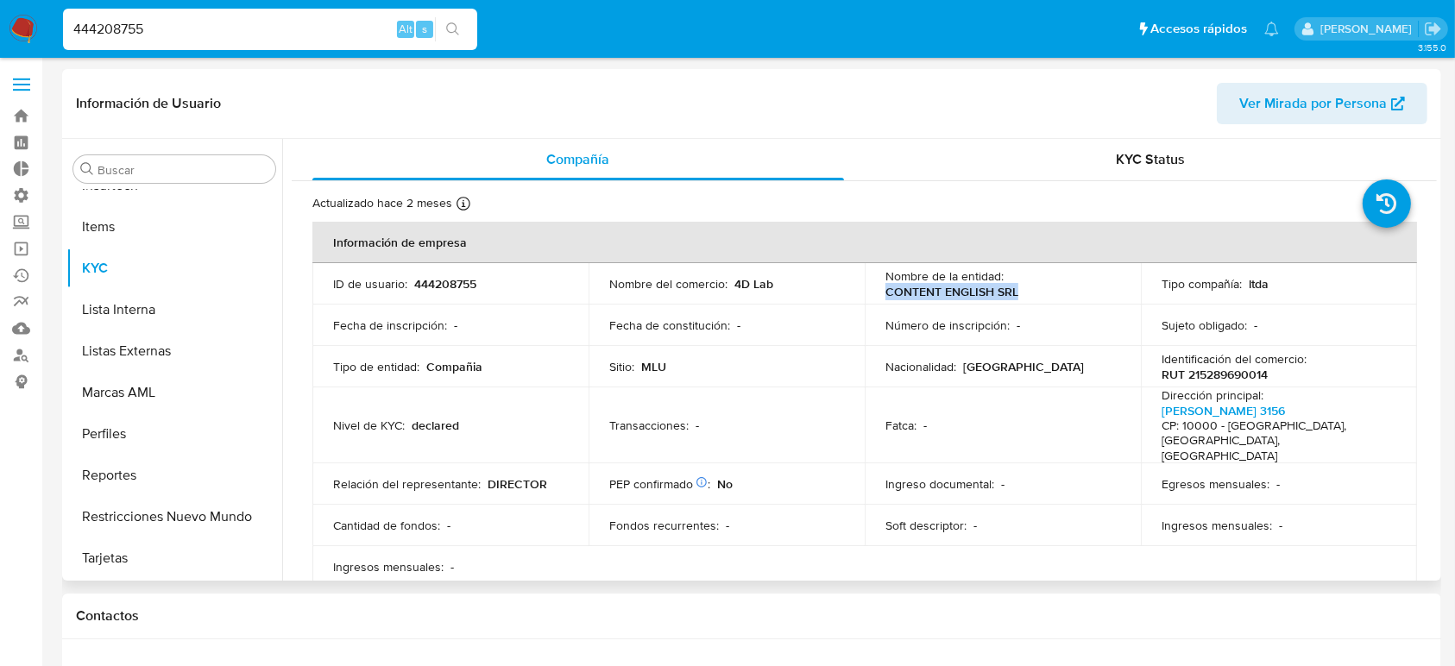
drag, startPoint x: 1063, startPoint y: 290, endPoint x: 870, endPoint y: 291, distance: 192.5
click at [870, 291] on td "Nombre de la entidad : CONTENT ENGLISH SRL" at bounding box center [1003, 283] width 276 height 41
drag, startPoint x: 1282, startPoint y: 286, endPoint x: 1241, endPoint y: 286, distance: 41.4
click at [1241, 286] on div "Tipo compañía : ltda" at bounding box center [1279, 284] width 235 height 16
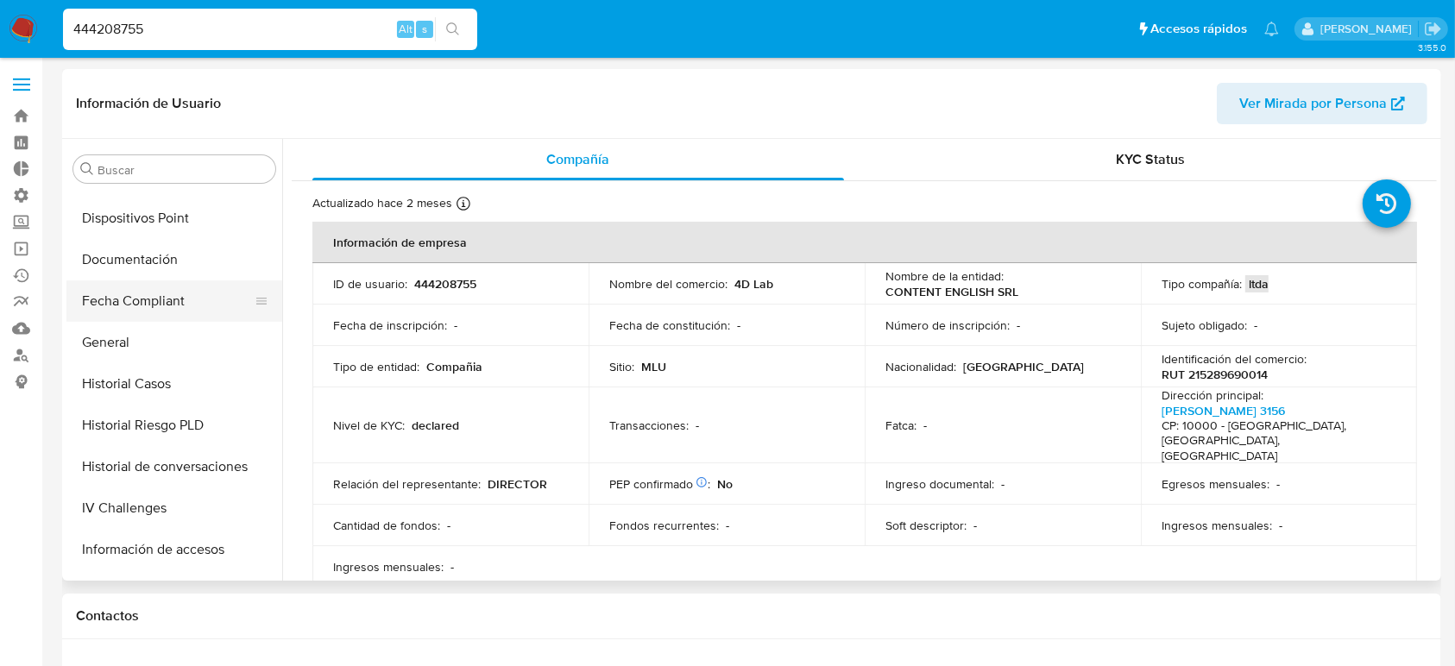
scroll to position [311, 0]
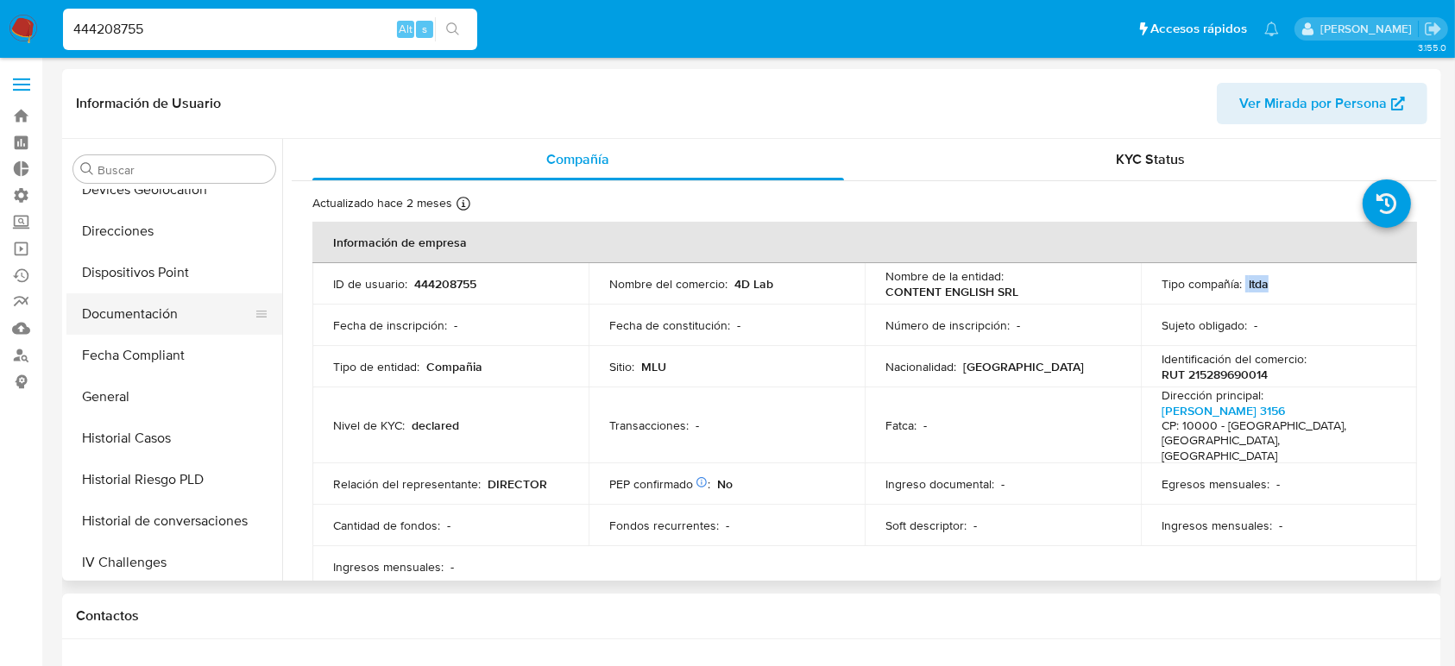
click at [178, 307] on button "Documentación" at bounding box center [167, 314] width 202 height 41
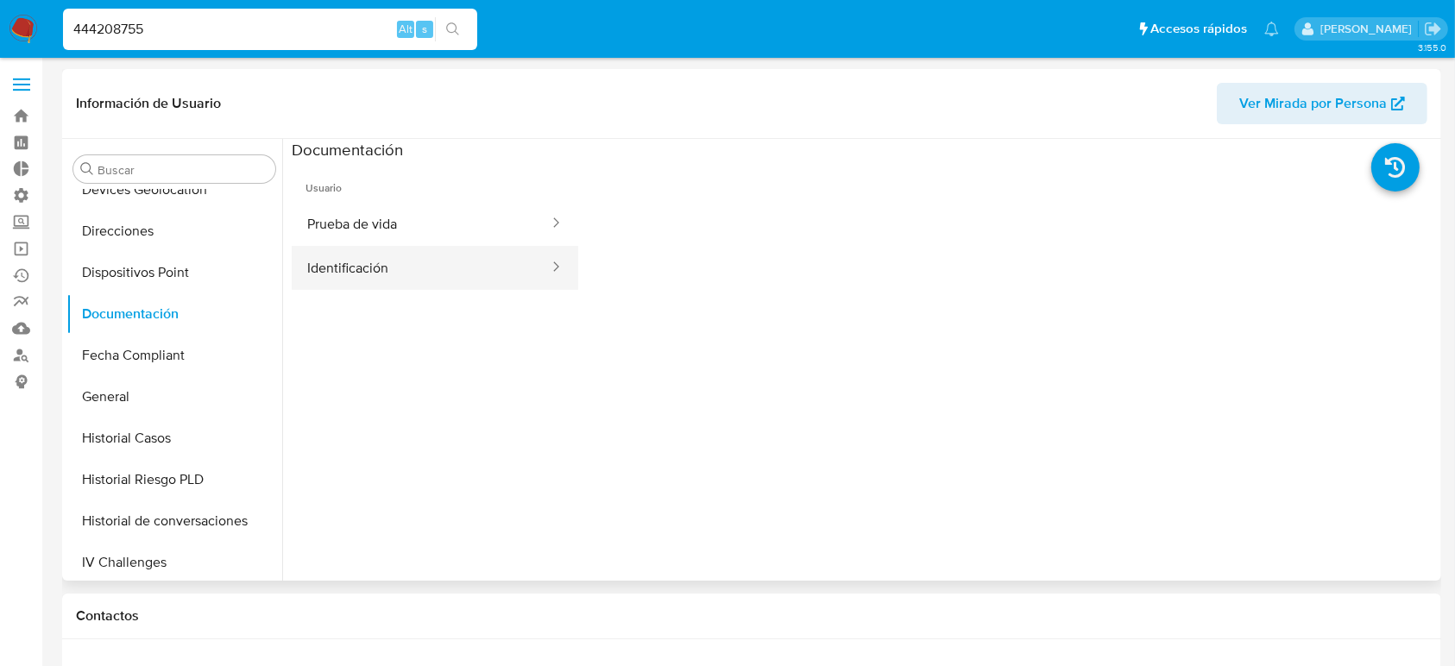
click at [462, 262] on button "Identificación" at bounding box center [421, 268] width 259 height 44
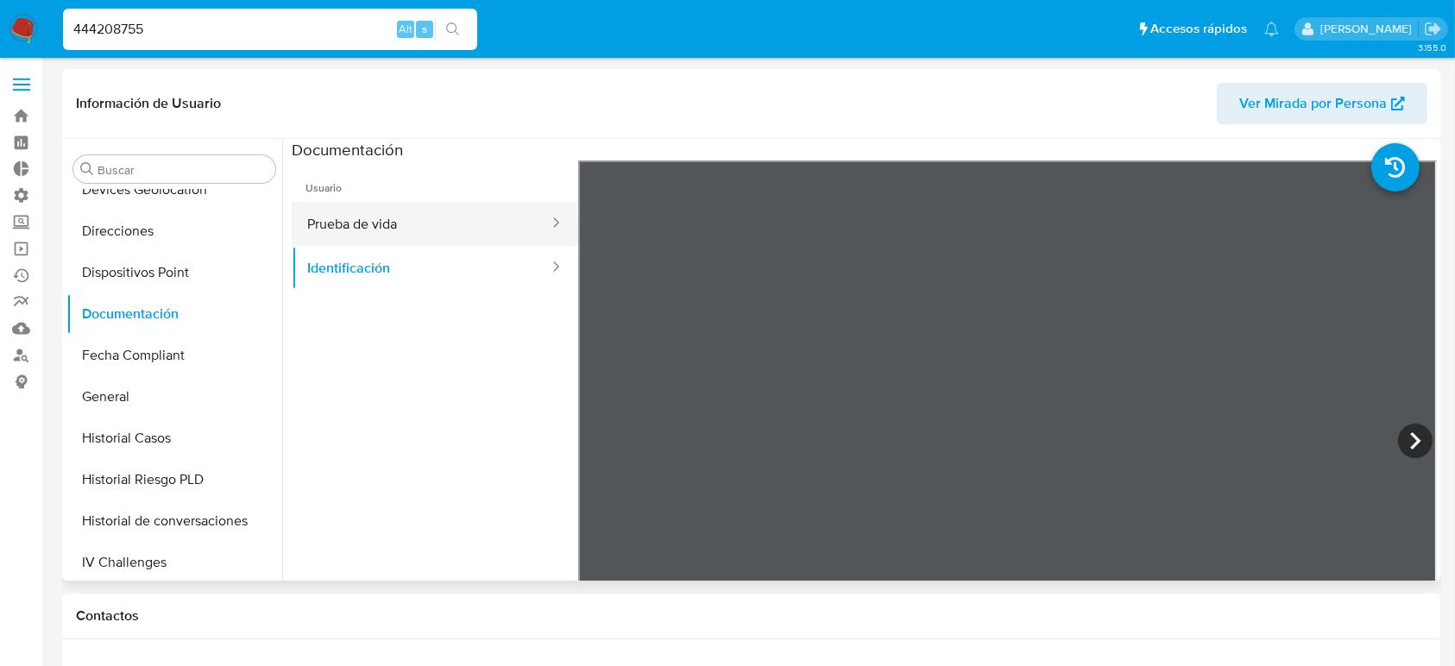
click at [453, 222] on button "Prueba de vida" at bounding box center [421, 224] width 259 height 44
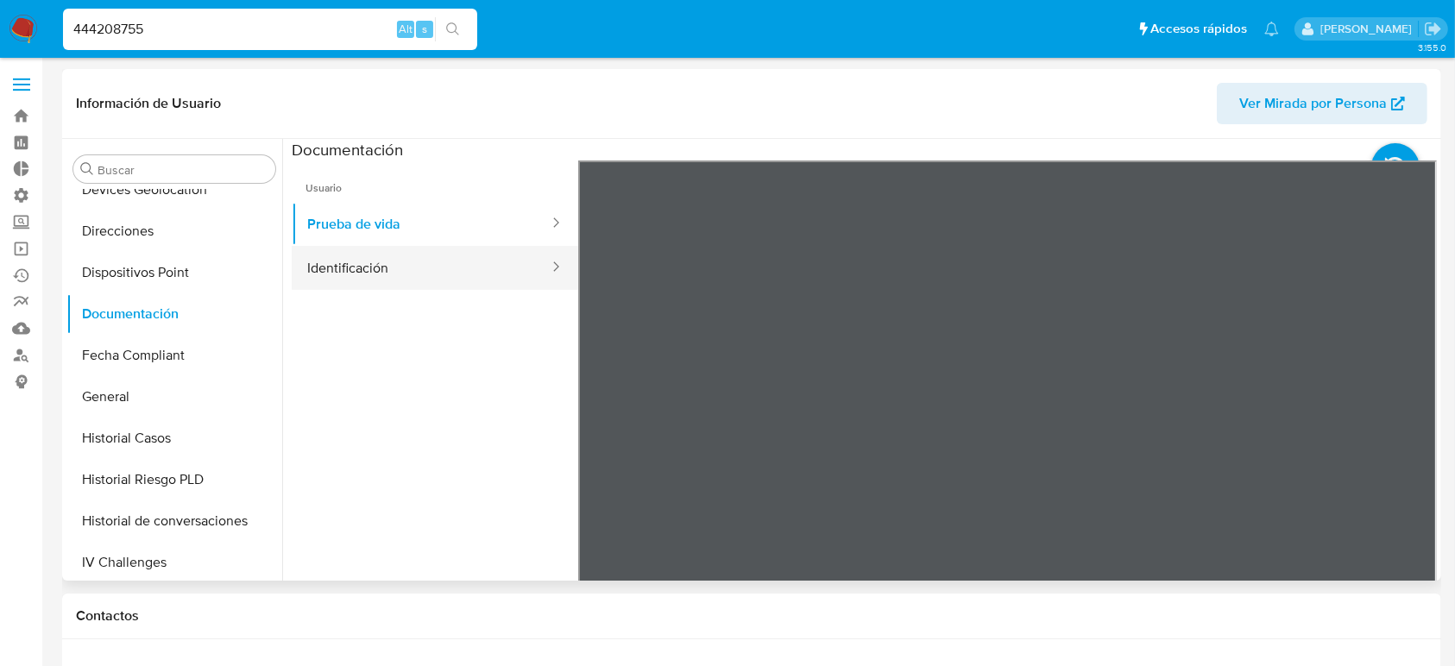
click at [366, 279] on button "Identificación" at bounding box center [421, 268] width 259 height 44
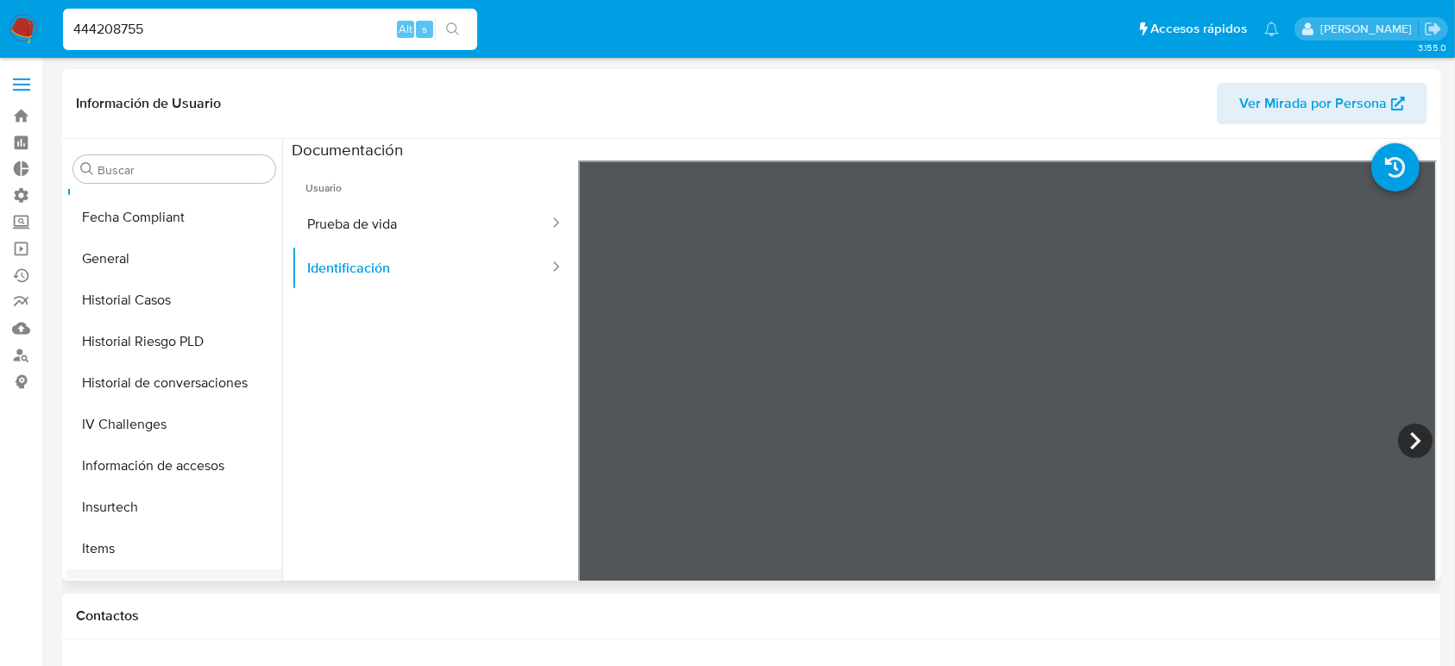
scroll to position [540, 0]
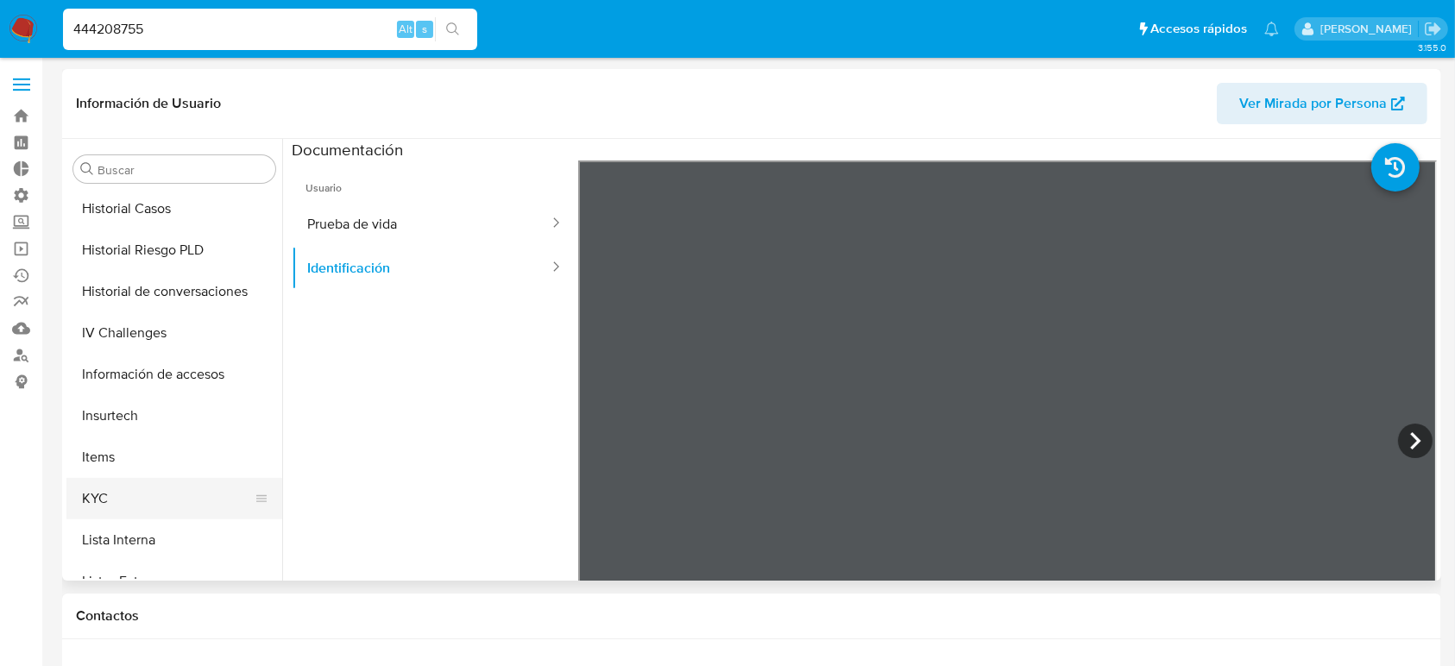
click at [173, 500] on button "KYC" at bounding box center [167, 498] width 202 height 41
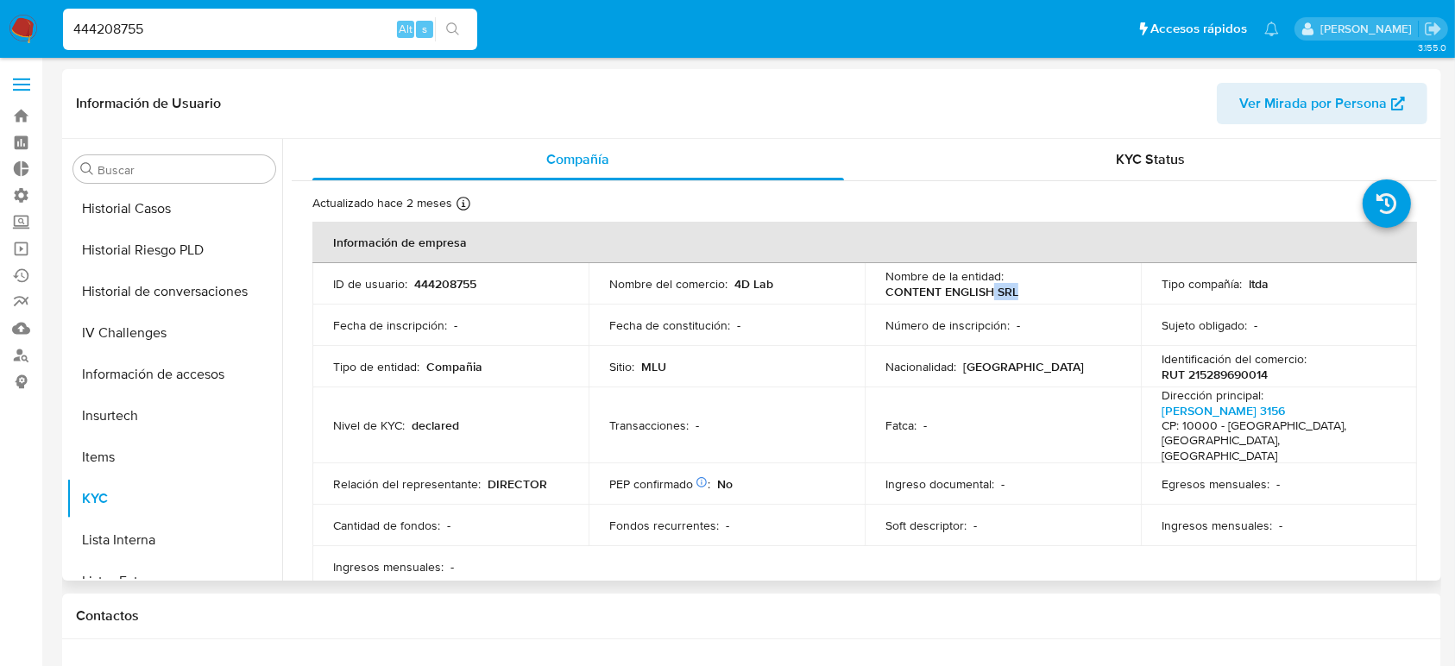
drag, startPoint x: 1032, startPoint y: 293, endPoint x: 1050, endPoint y: 260, distance: 37.1
click at [993, 294] on div "Nombre de la entidad : CONTENT ENGLISH SRL" at bounding box center [1003, 283] width 235 height 31
